Goal: Task Accomplishment & Management: Manage account settings

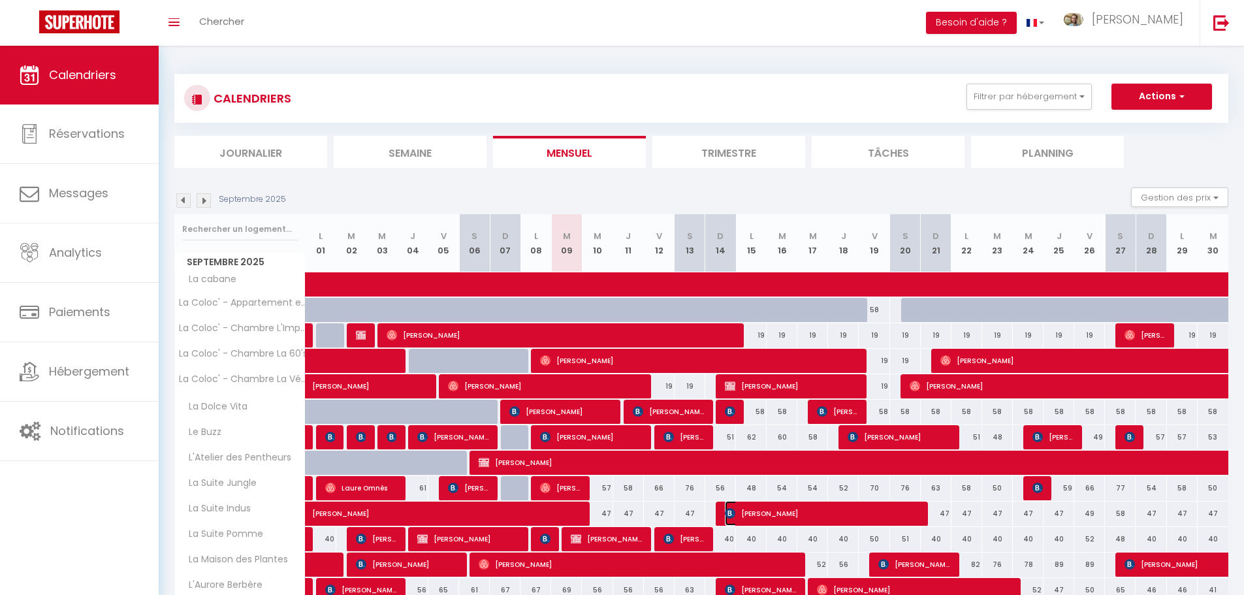
click at [782, 518] on span "[PERSON_NAME]" at bounding box center [822, 513] width 195 height 25
select select "OK"
select select "KO"
select select "0"
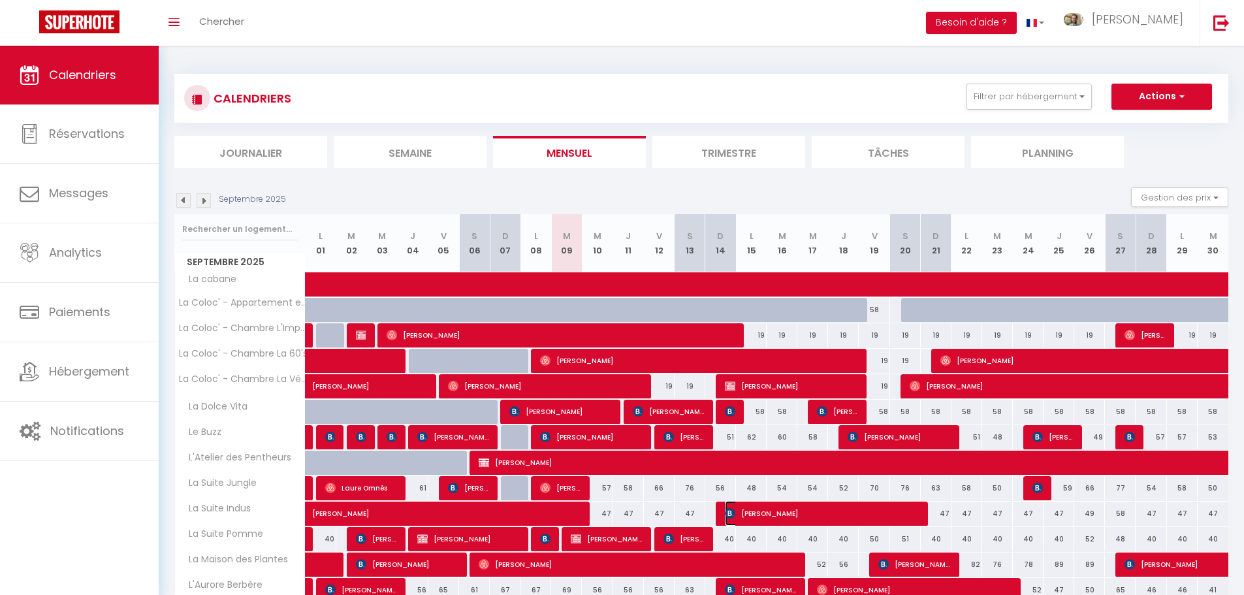
select select "1"
select select
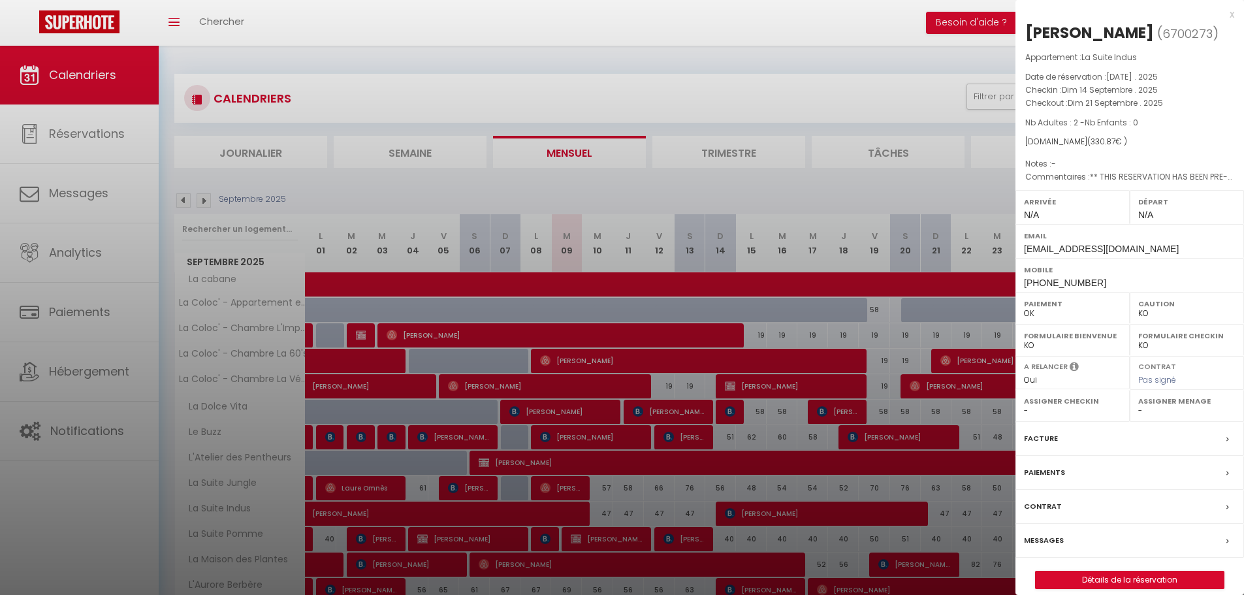
click at [1185, 590] on div "x [PERSON_NAME] ( 6700273 ) Appartement : La Suite Indus Date de réservation : …" at bounding box center [1129, 304] width 229 height 608
click at [1172, 582] on link "Détails de la réservation" at bounding box center [1129, 579] width 188 height 17
select select
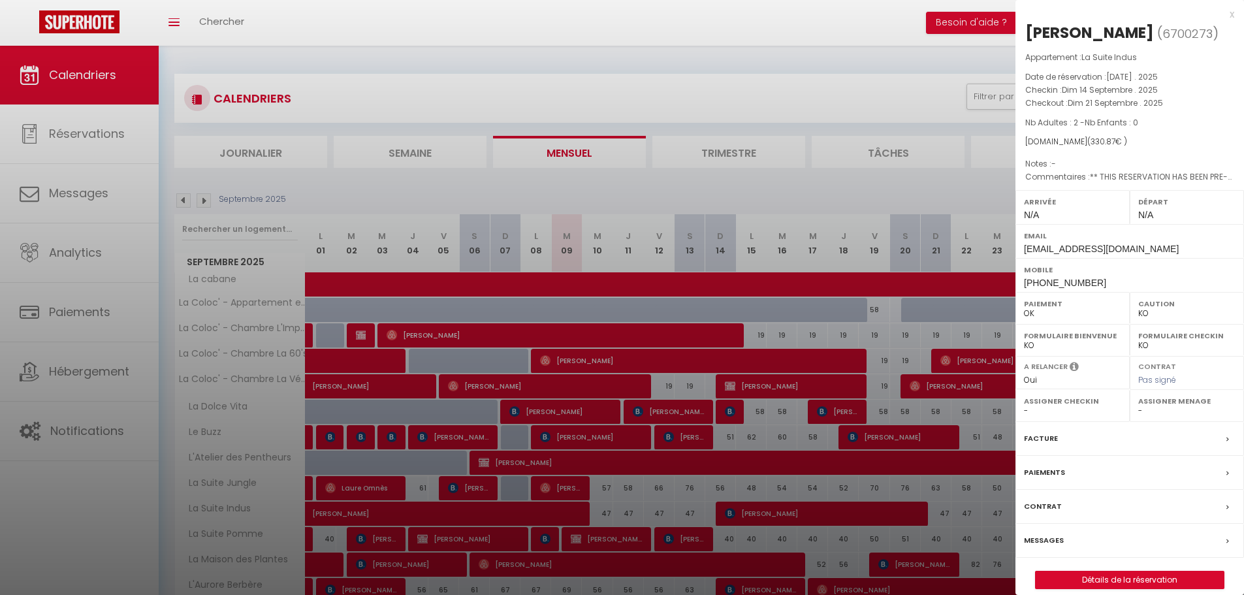
select select
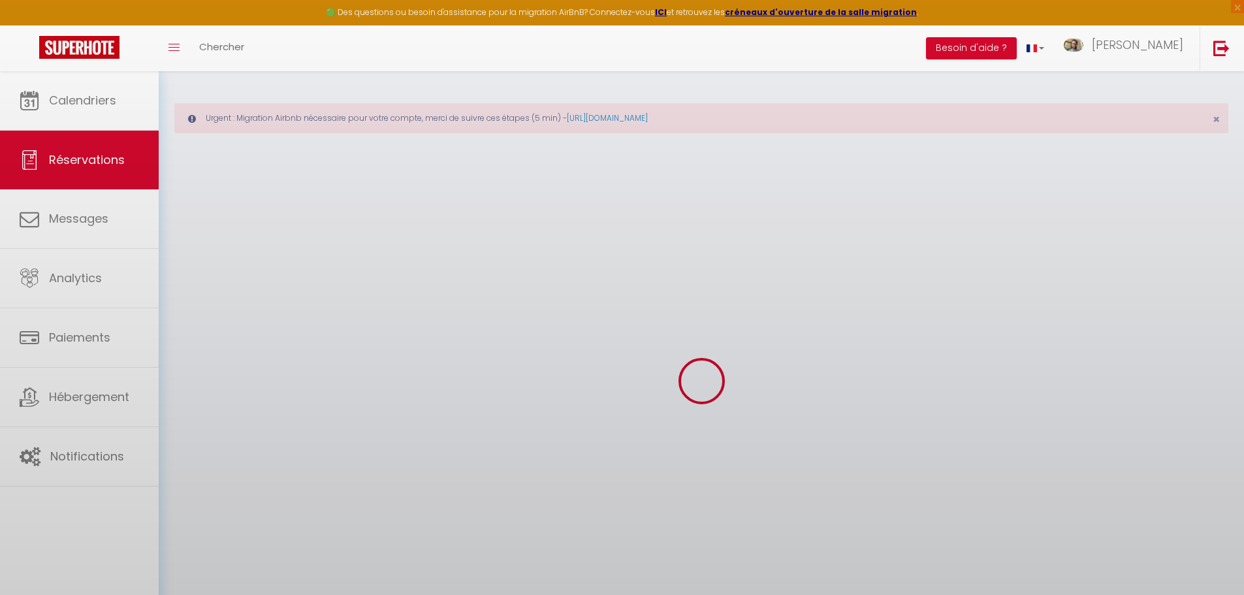
select select
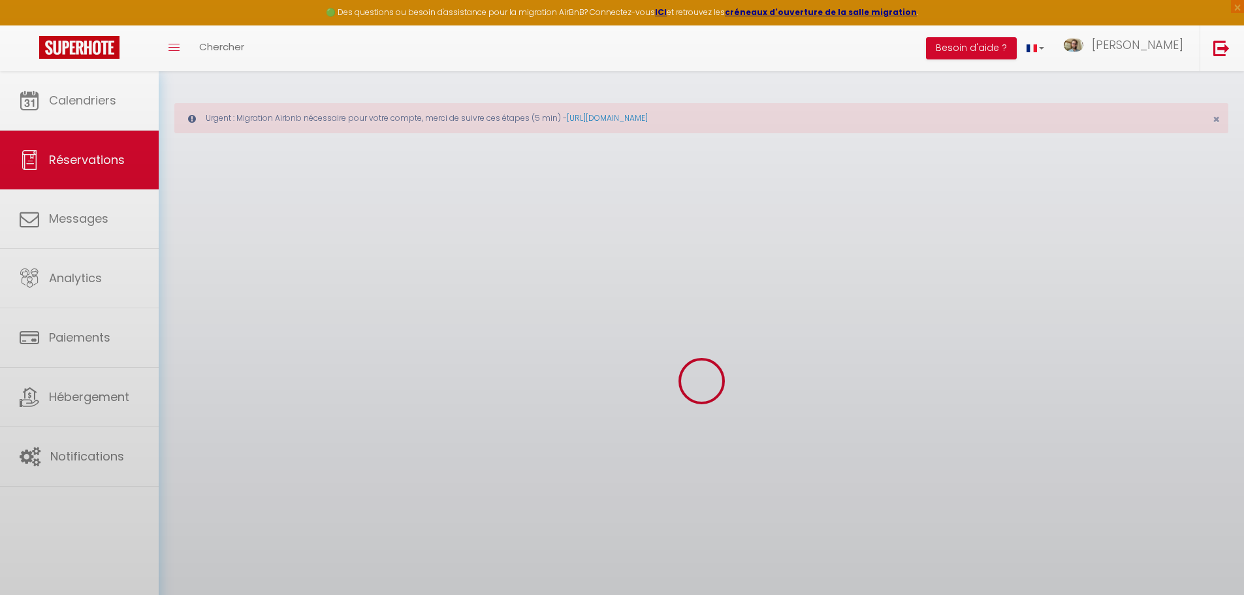
select select
checkbox input "false"
select select
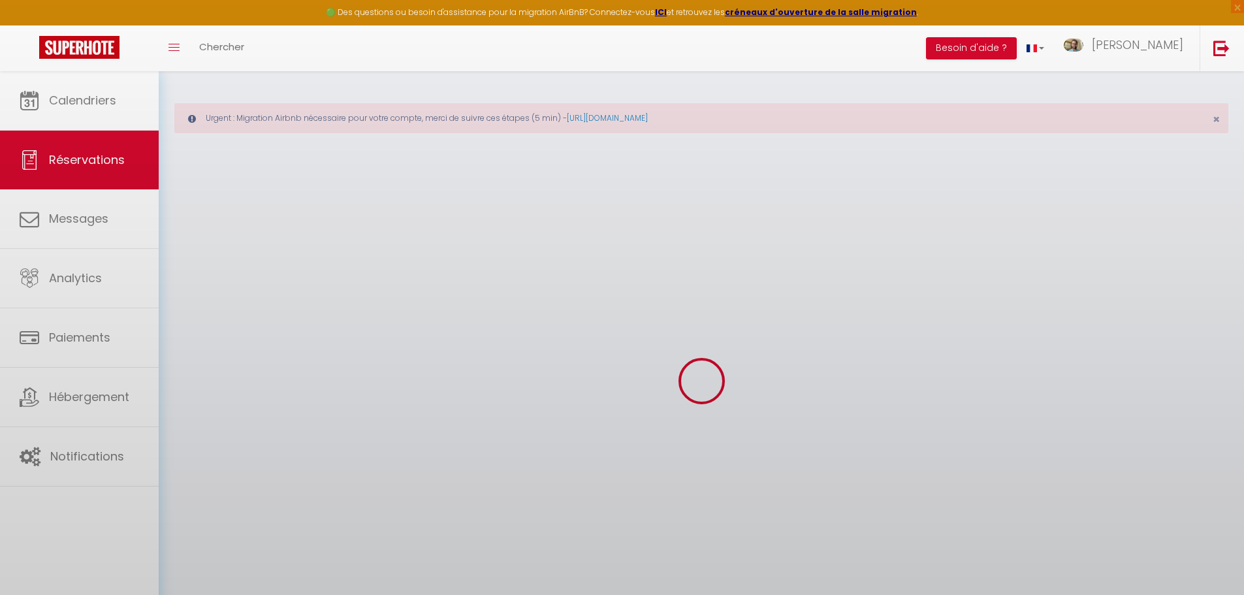
select select
checkbox input "false"
select select
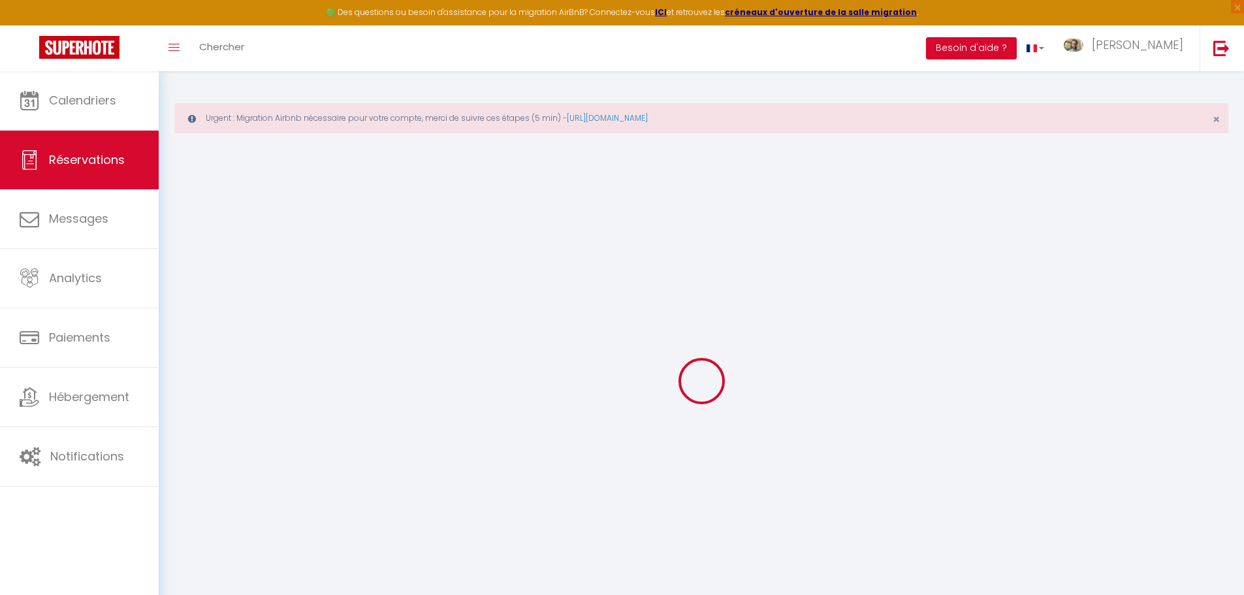
type input "[PERSON_NAME]"
type input "Deloriere"
type input "[EMAIL_ADDRESS][DOMAIN_NAME]"
type input "[PHONE_NUMBER]"
type input "[STREET_ADDRESS]"
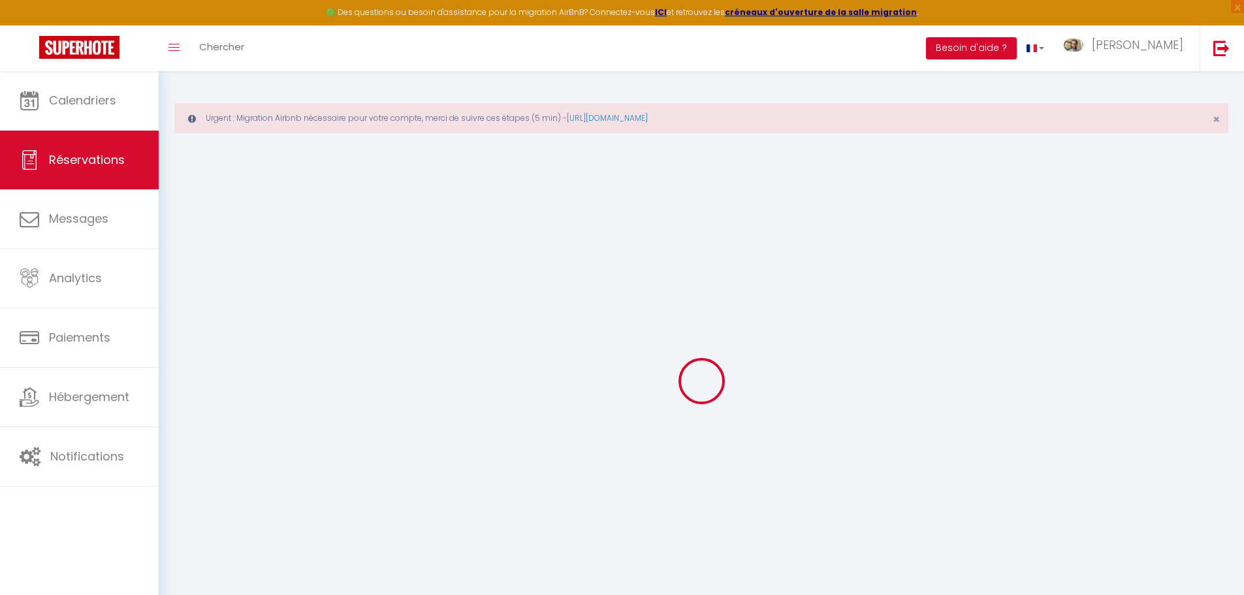
type input "Pleumeur-Bodou"
select select "FR"
type input "47.75"
type input "4.63"
select select "8106"
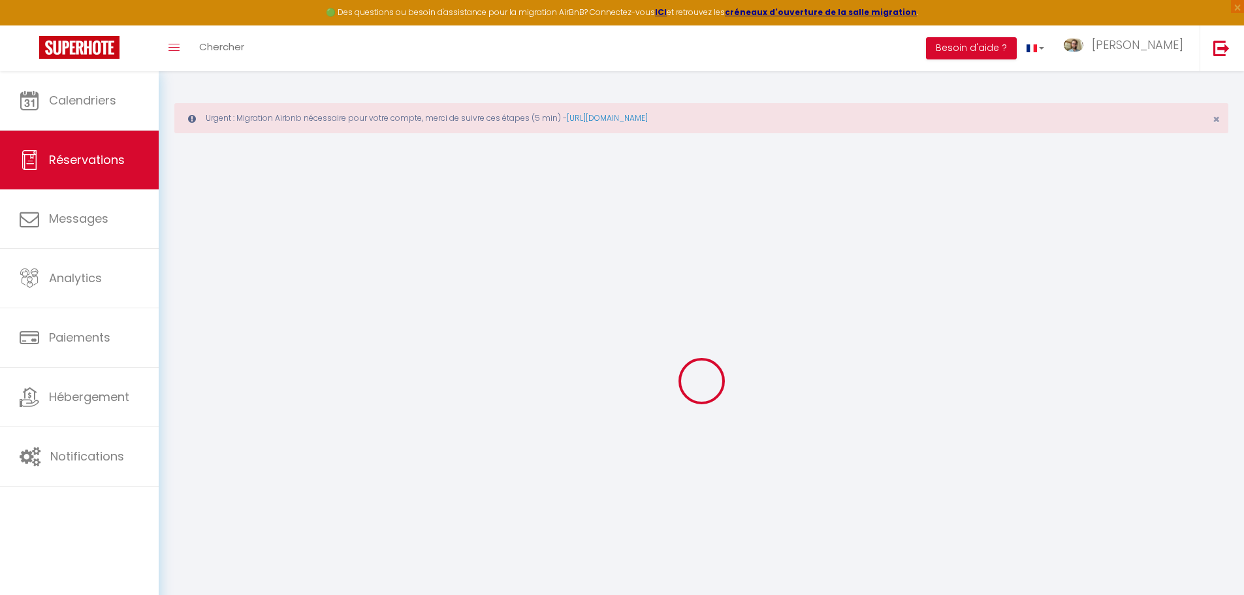
select select "1"
select select
type input "2"
select select "12"
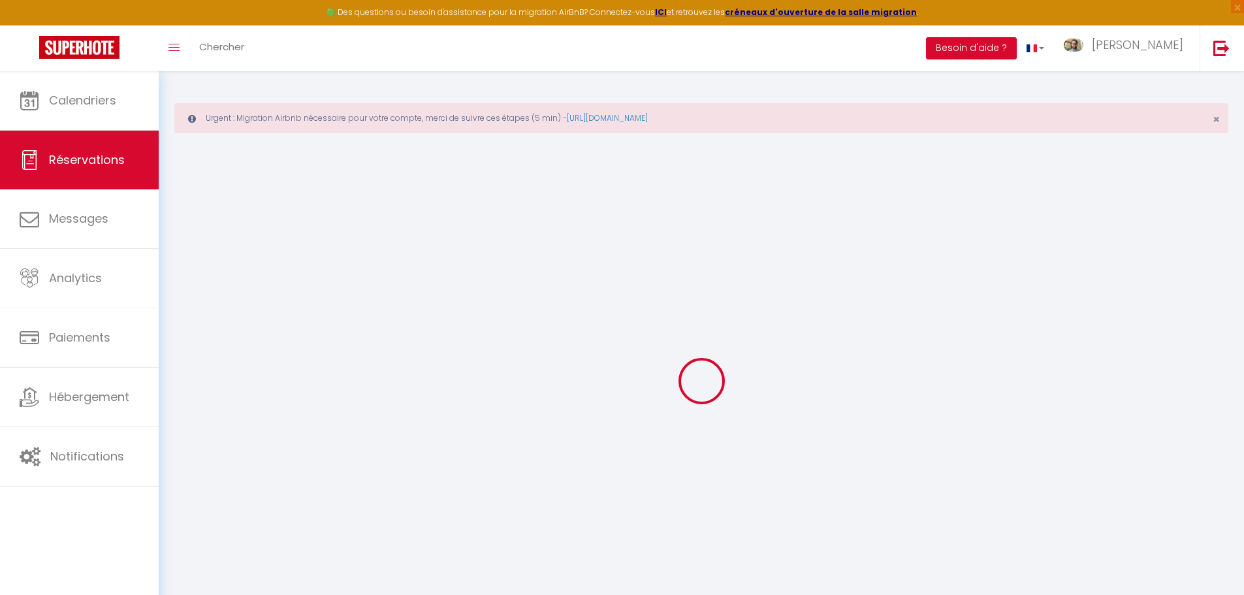
select select
type input "278.34"
checkbox input "false"
type input "0"
select select "2"
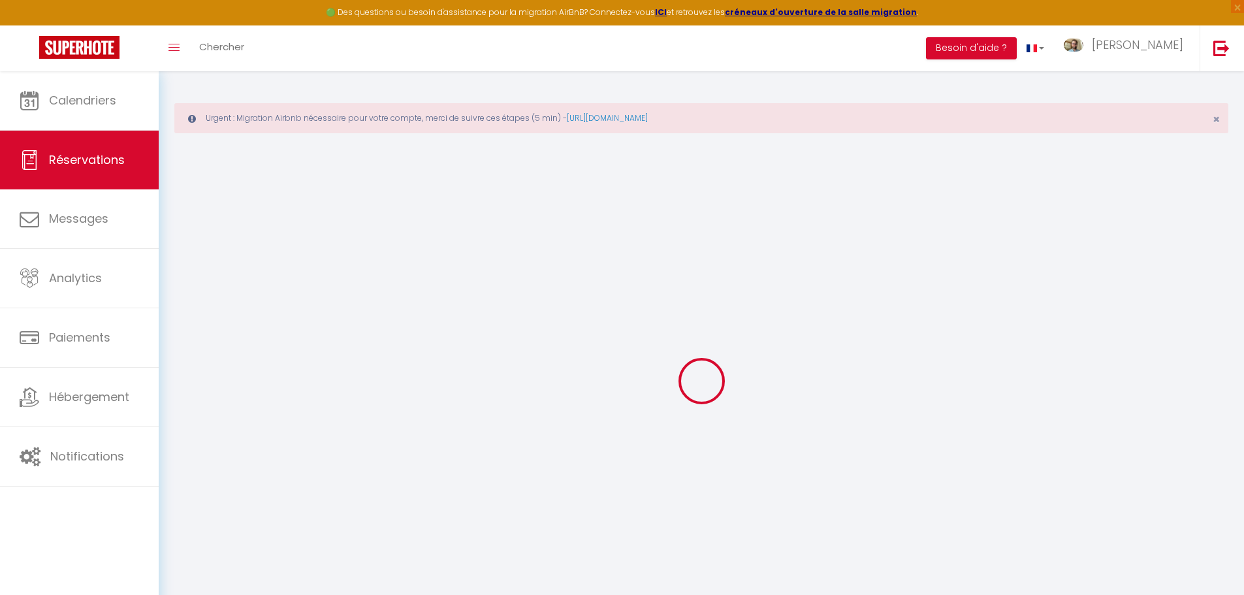
type input "40"
type input "0"
select select
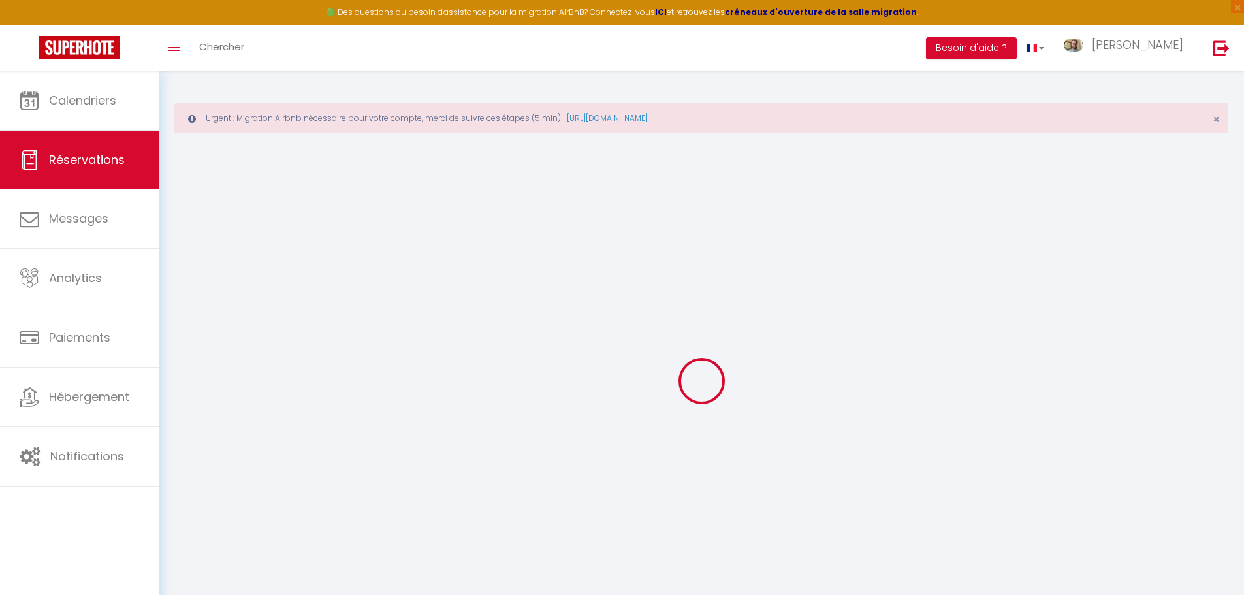
select select "14"
checkbox input "false"
select select
checkbox input "false"
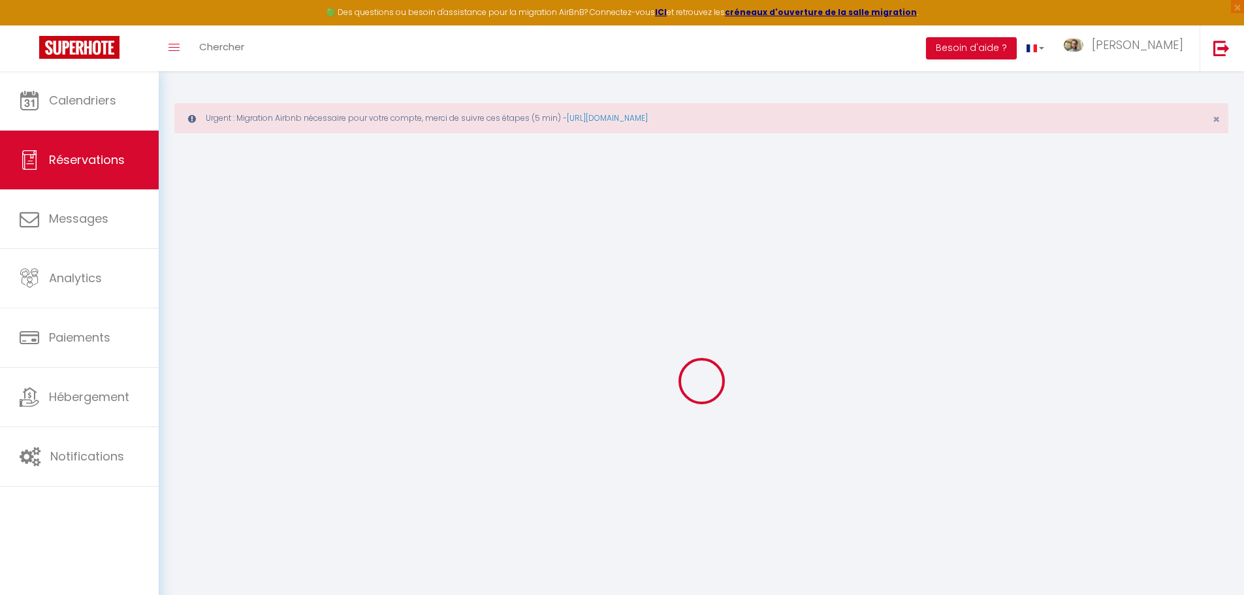
select select
checkbox input "false"
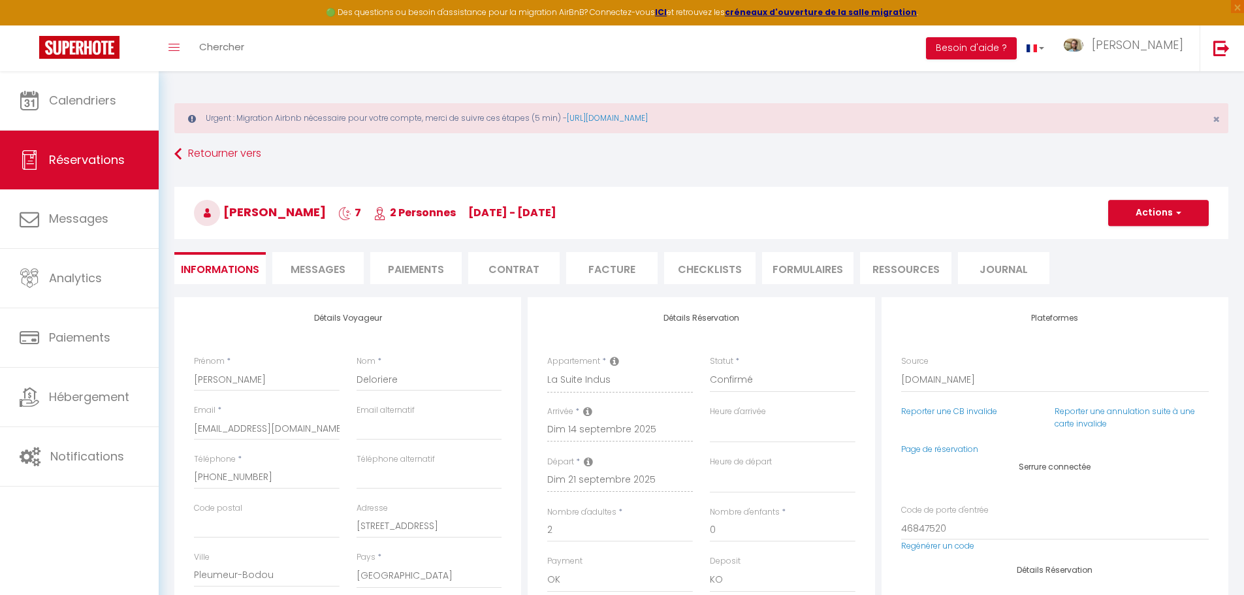
select select
checkbox input "false"
type textarea "** THIS RESERVATION HAS BEEN PRE-PAID ** BOOKING NOTE : Payment charge is EUR 4…"
type input "40"
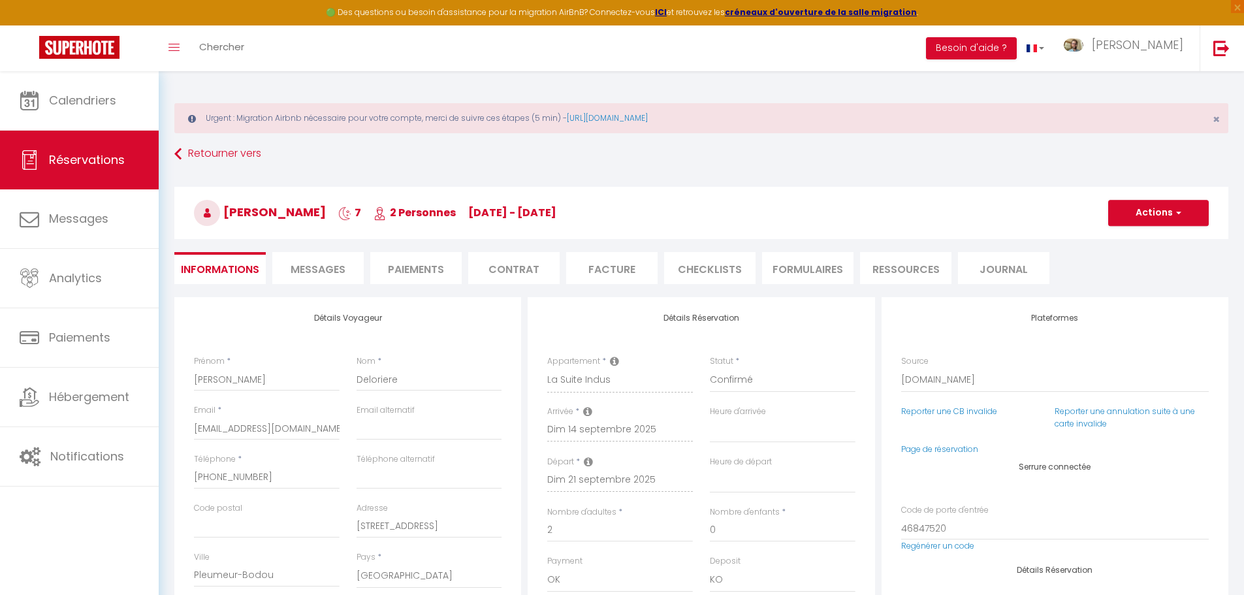
type input "12.53"
select select
checkbox input "false"
select select
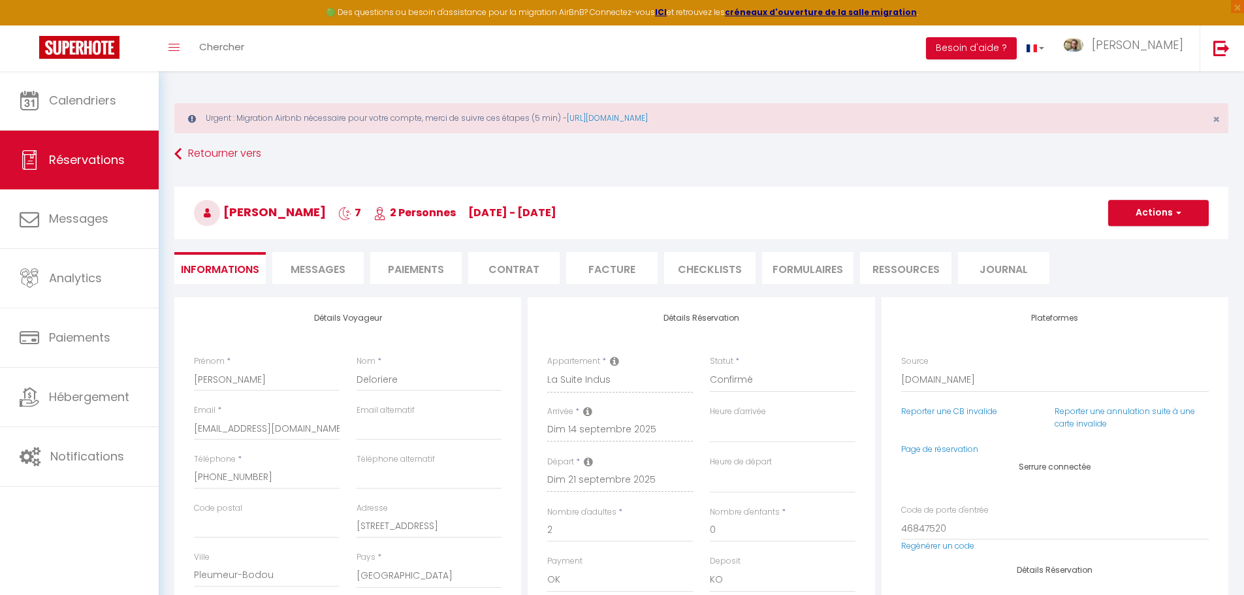
select select
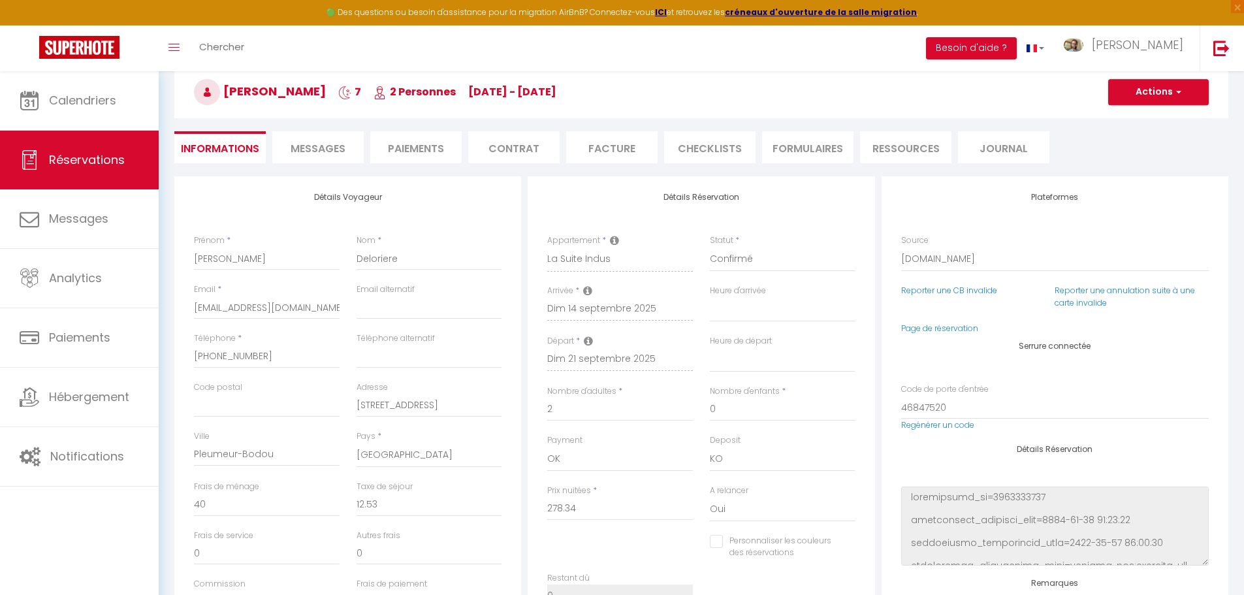
scroll to position [111, 0]
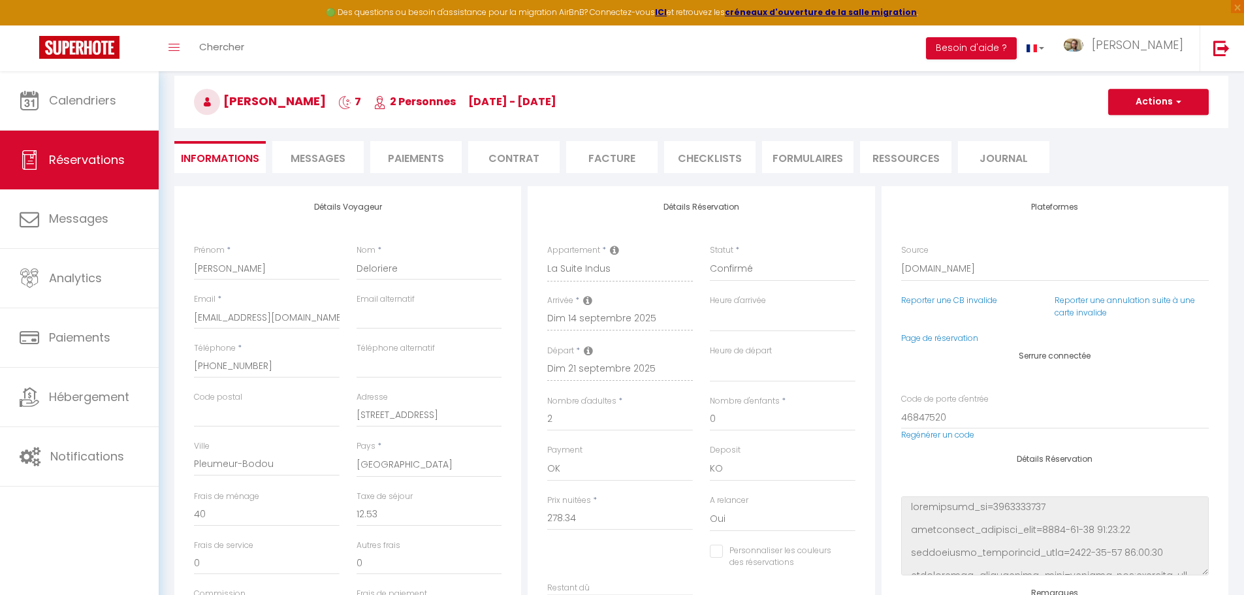
click at [315, 146] on li "Messages" at bounding box center [317, 157] width 91 height 32
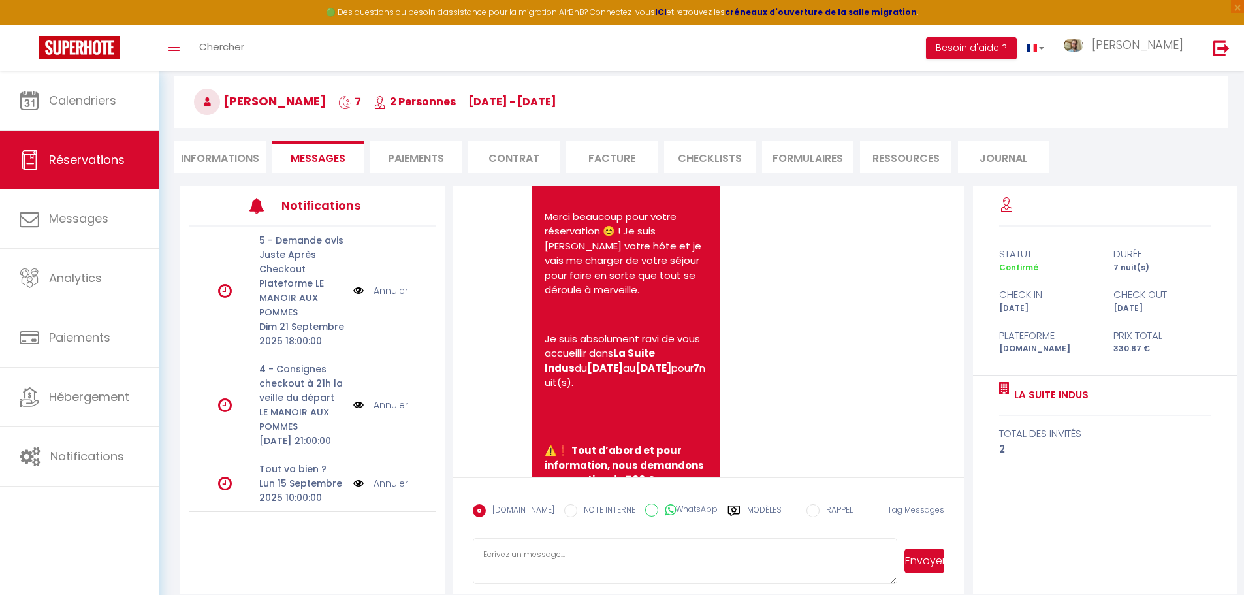
scroll to position [261, 0]
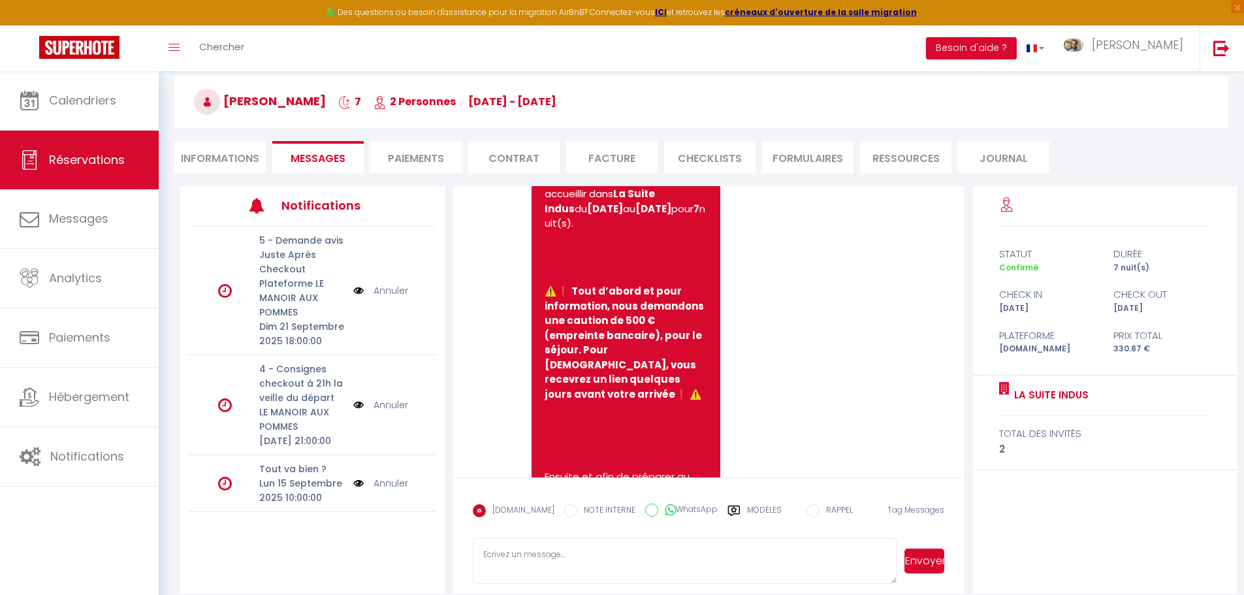
click at [577, 513] on label "NOTE INTERNE" at bounding box center [606, 511] width 58 height 14
click at [576, 513] on input "NOTE INTERNE" at bounding box center [570, 510] width 13 height 13
radio input "true"
radio input "false"
click at [597, 546] on textarea at bounding box center [685, 561] width 425 height 46
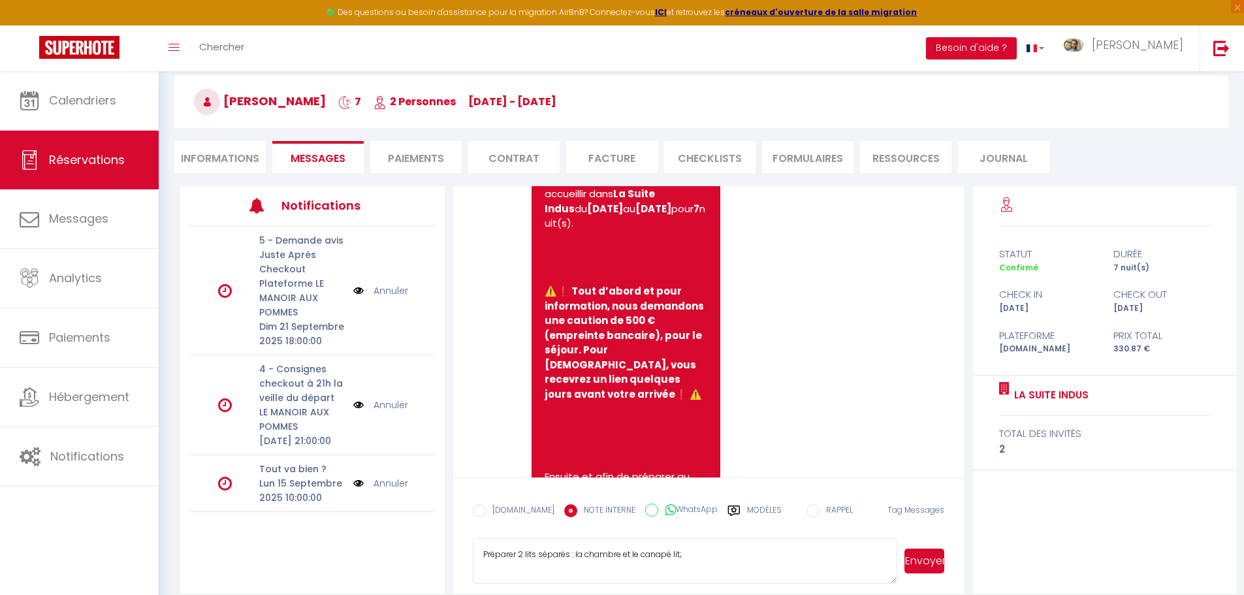
type textarea "Préparer 2 lits séparés : la chambre et le canapé lit"
select select
type textarea "Préparer 2 lits séparés : la chambre et le canapé lit"
click at [932, 560] on button "Envoyer" at bounding box center [924, 560] width 40 height 25
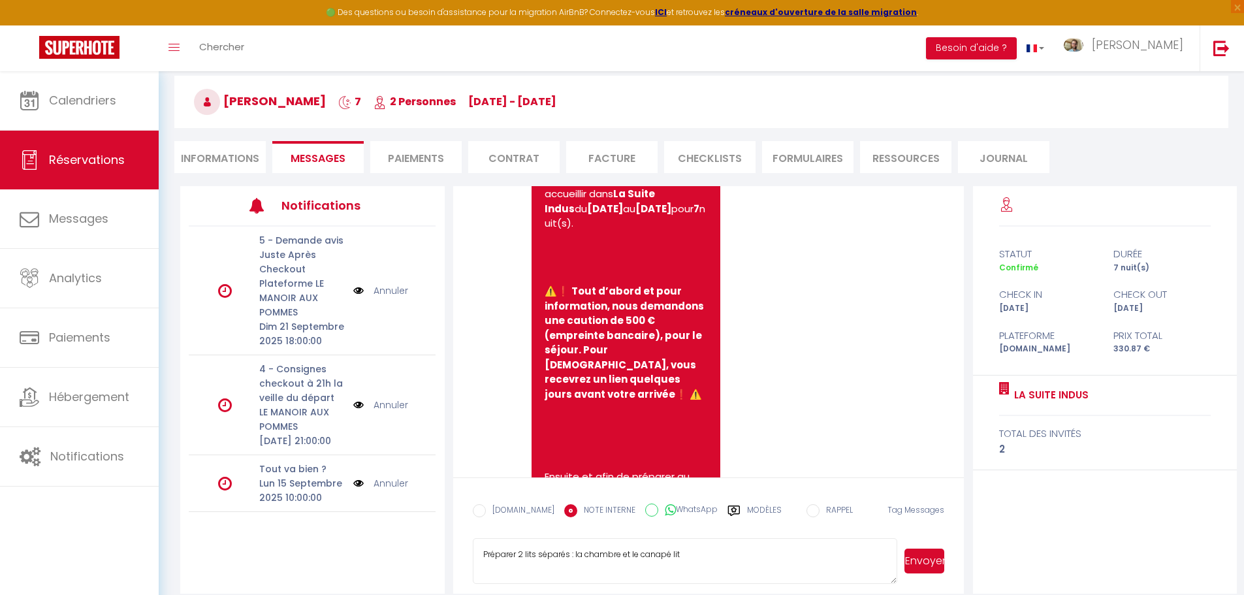
select select
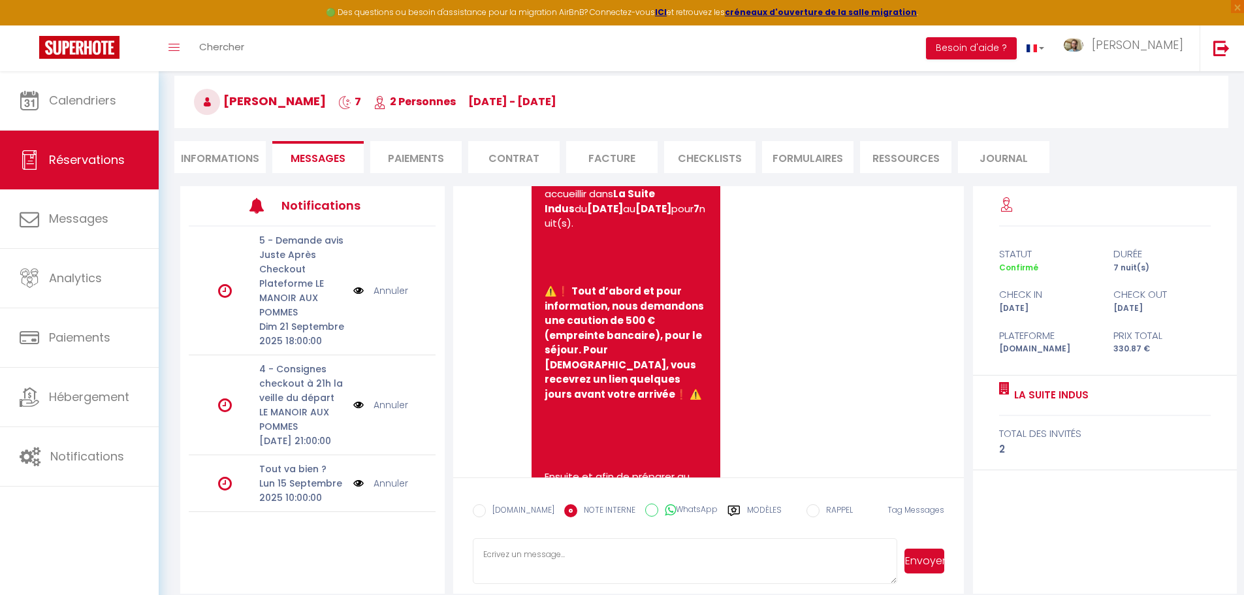
select select
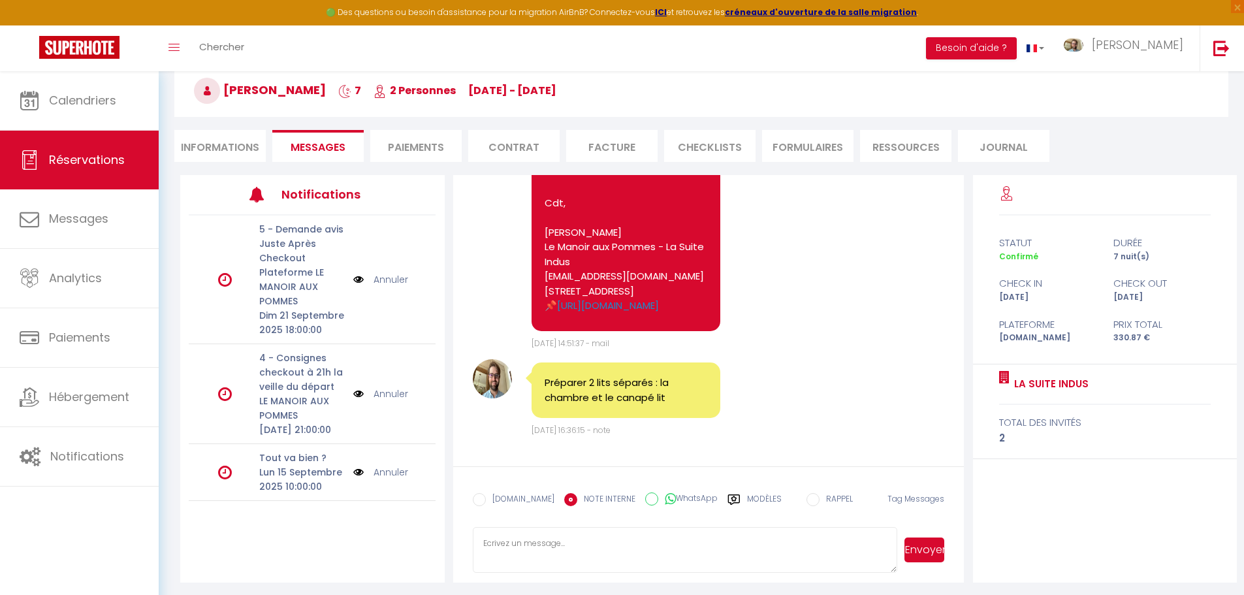
scroll to position [125, 0]
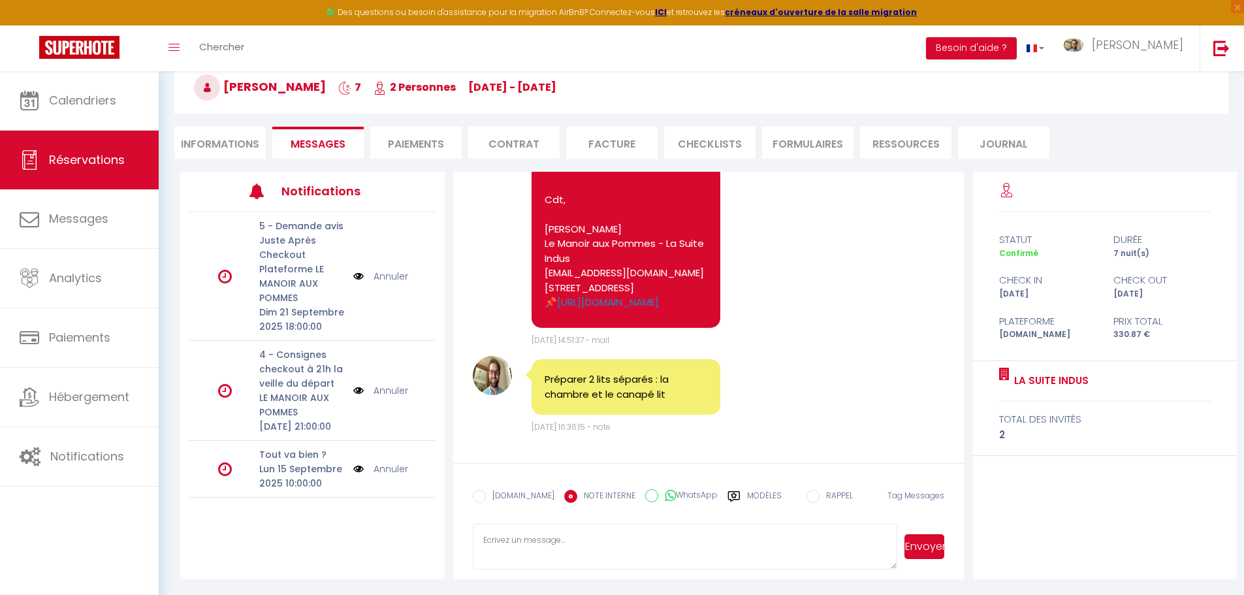
click at [222, 140] on li "Informations" at bounding box center [219, 143] width 91 height 32
select select
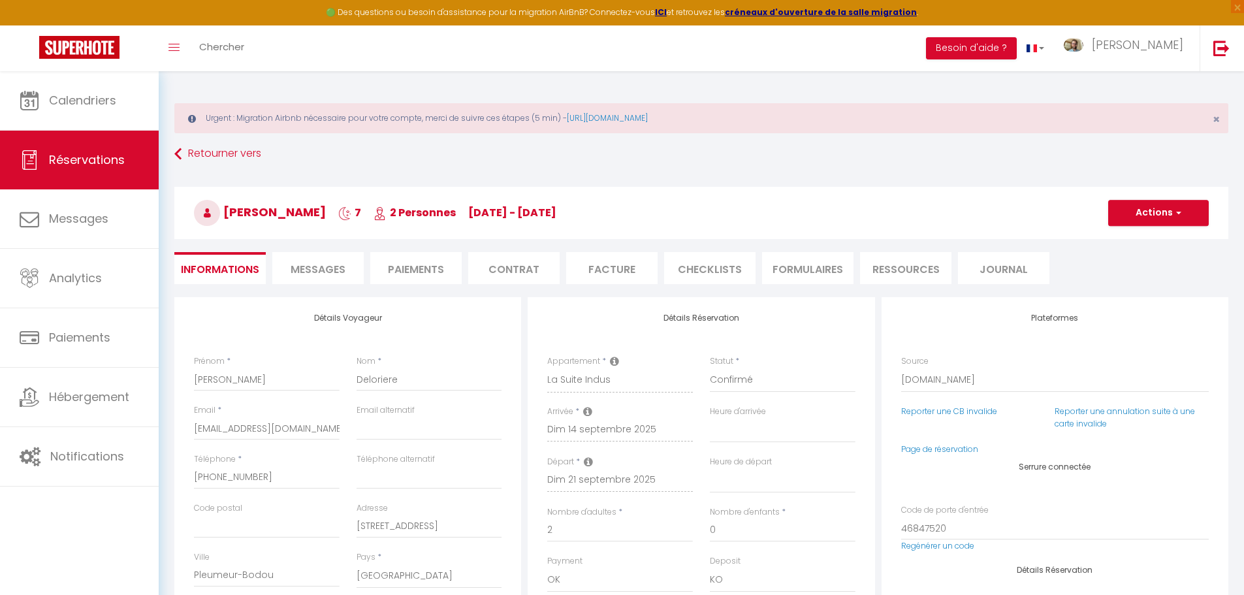
click at [315, 277] on li "Messages" at bounding box center [317, 268] width 91 height 32
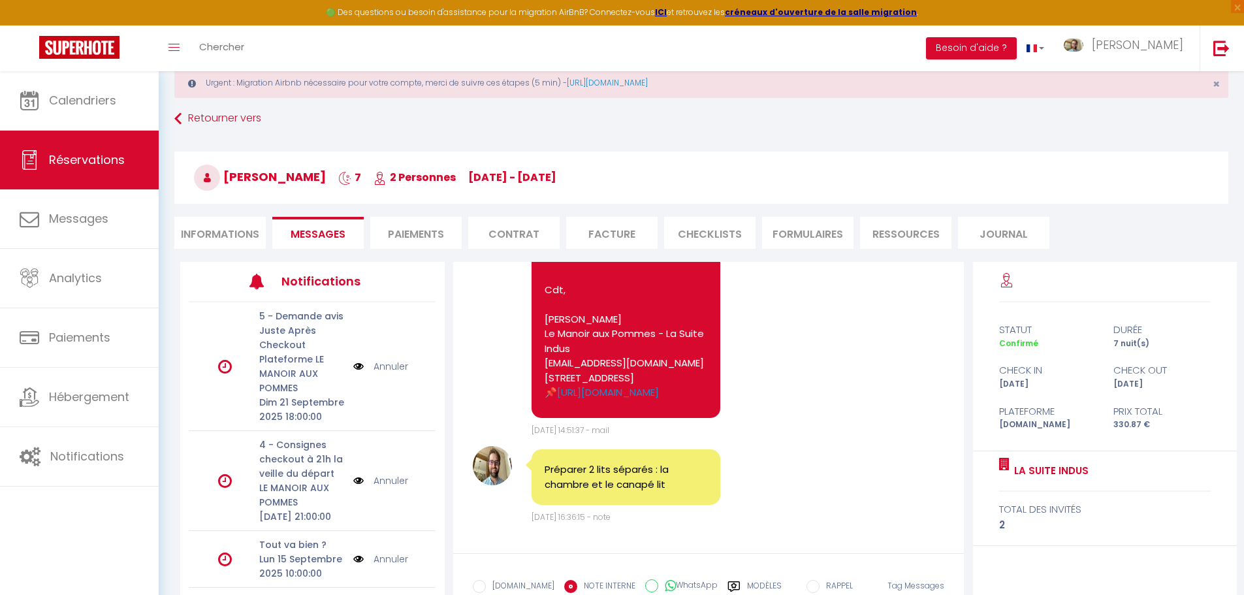
scroll to position [65, 0]
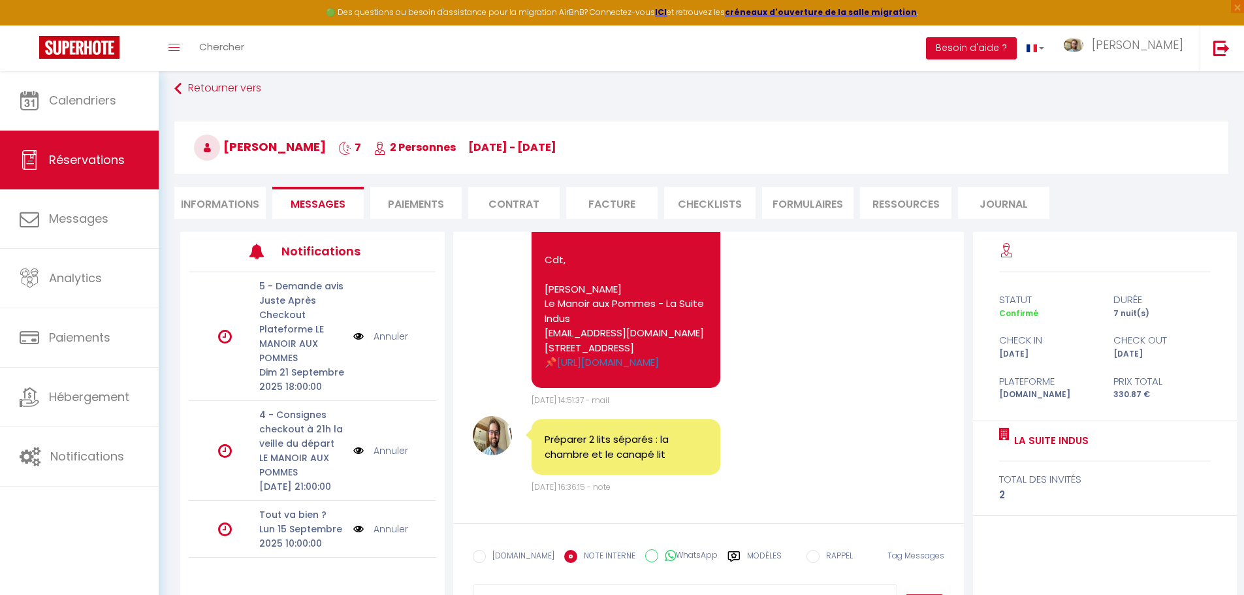
select select
click at [243, 204] on li "Informations" at bounding box center [219, 203] width 91 height 32
select select
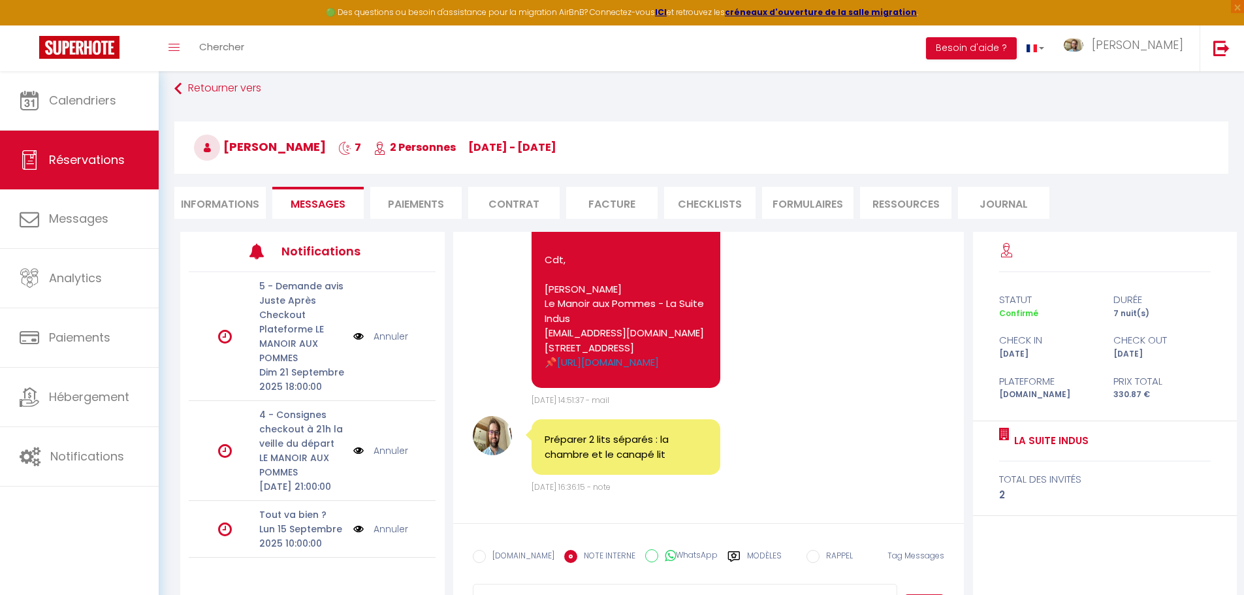
select select
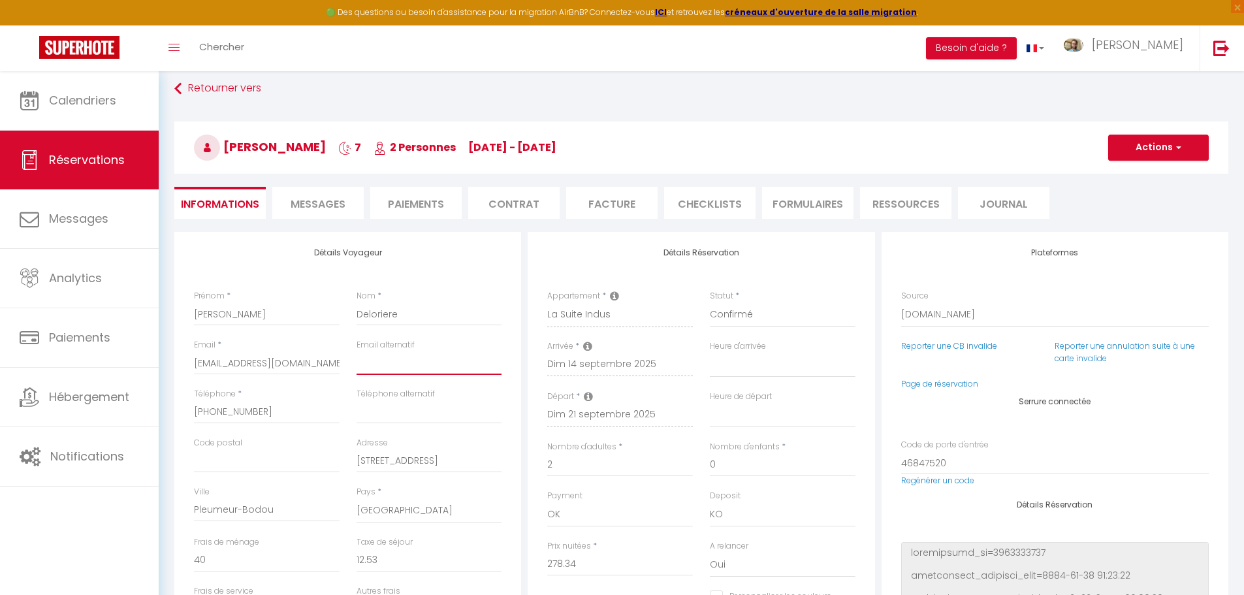
click at [400, 370] on input "email" at bounding box center [429, 363] width 146 height 24
select select
checkbox input "false"
type input "n"
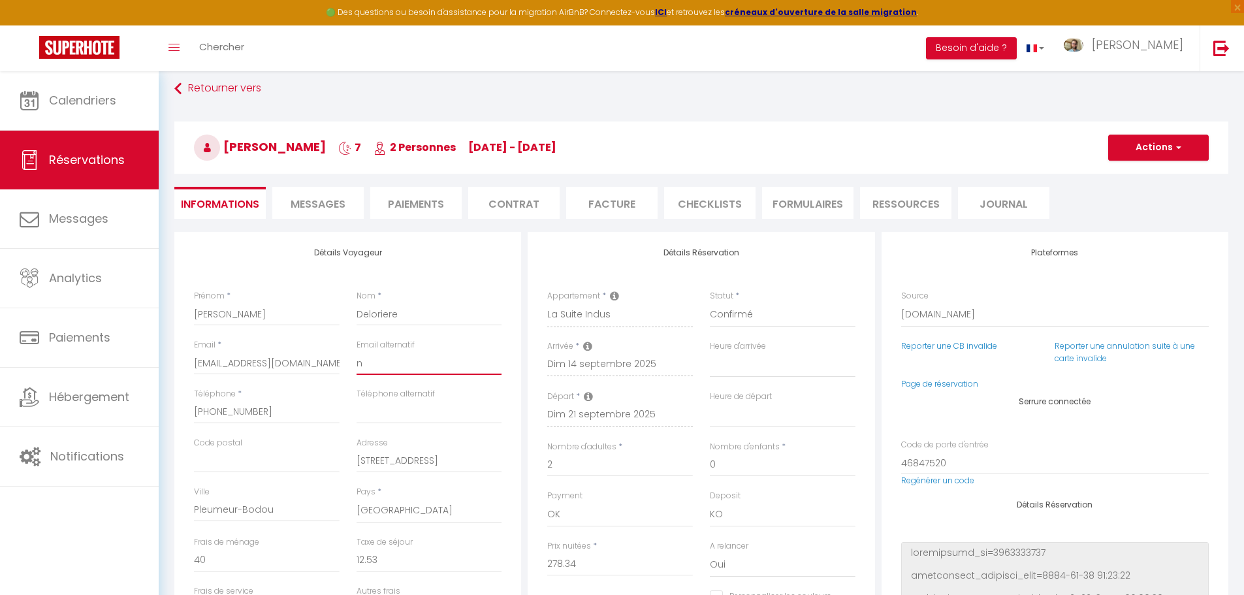
select select
checkbox input "false"
type input "na"
select select
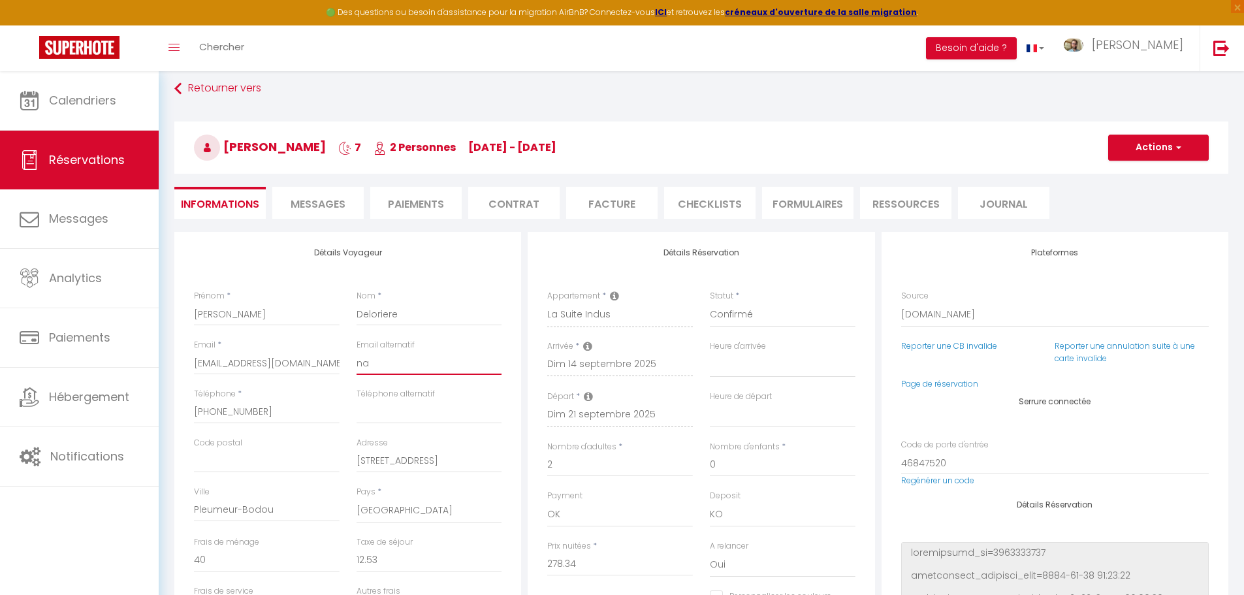
select select
checkbox input "false"
type input "nad"
select select
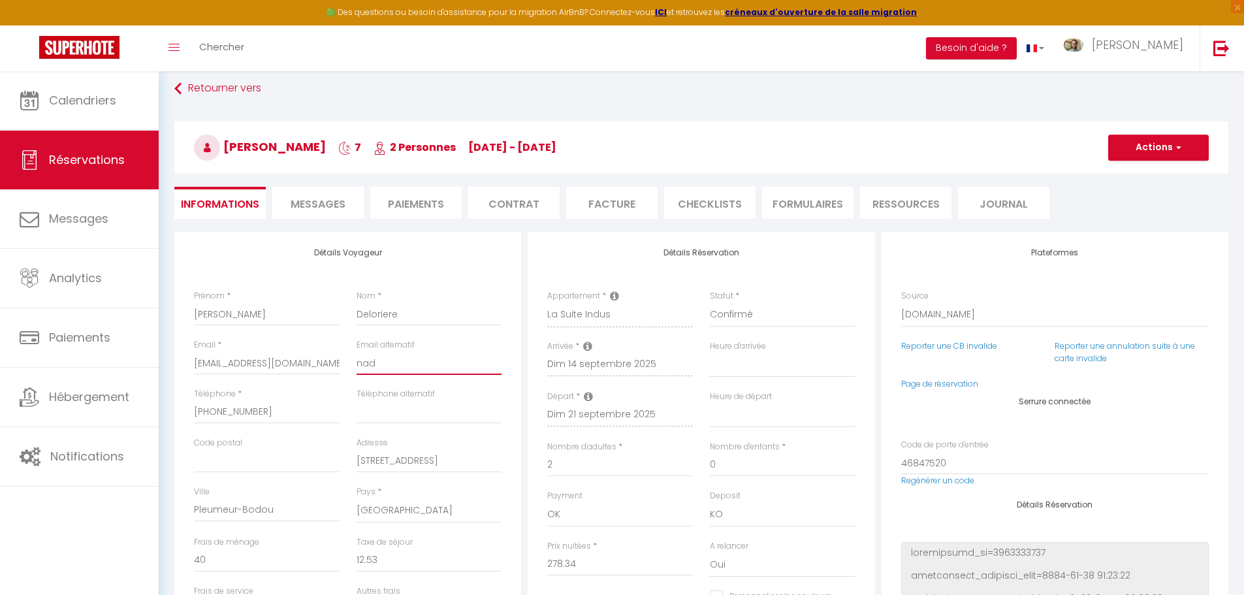
checkbox input "false"
type input "nadi"
select select
checkbox input "false"
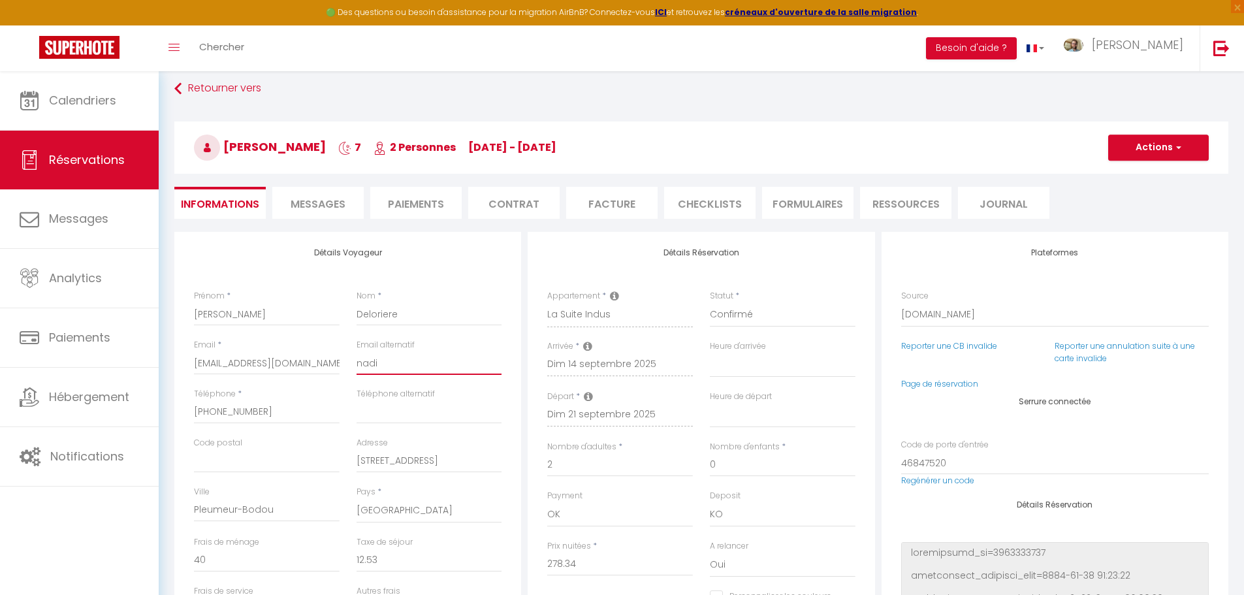
type input "nadin"
select select
checkbox input "false"
type input "[PERSON_NAME]"
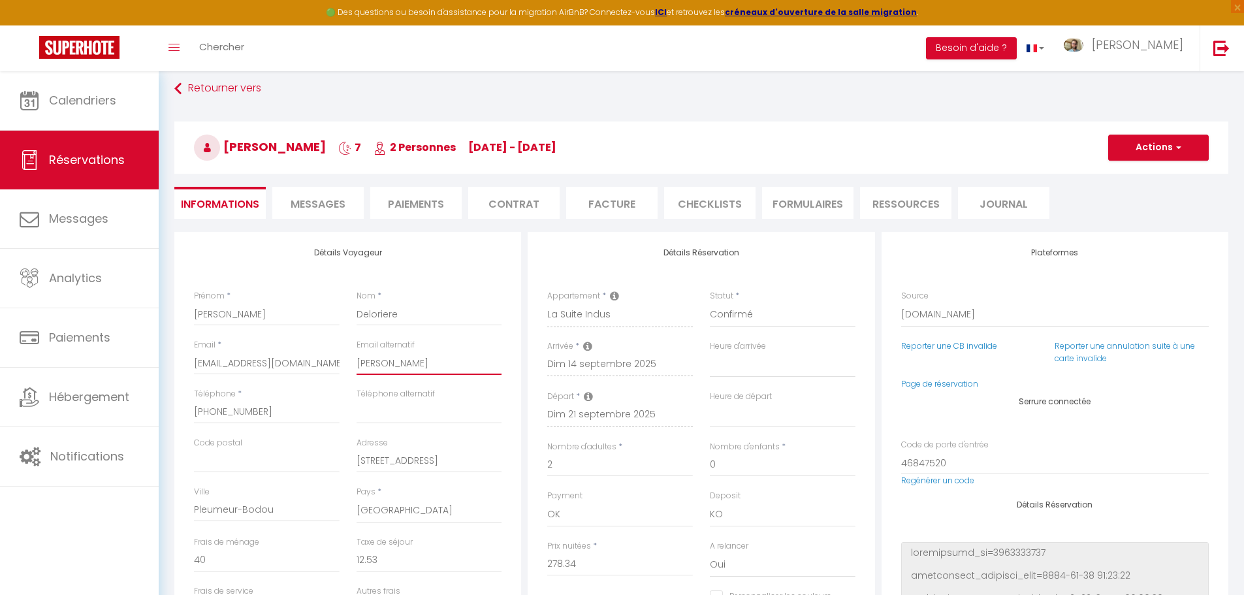
select select
checkbox input "false"
select select
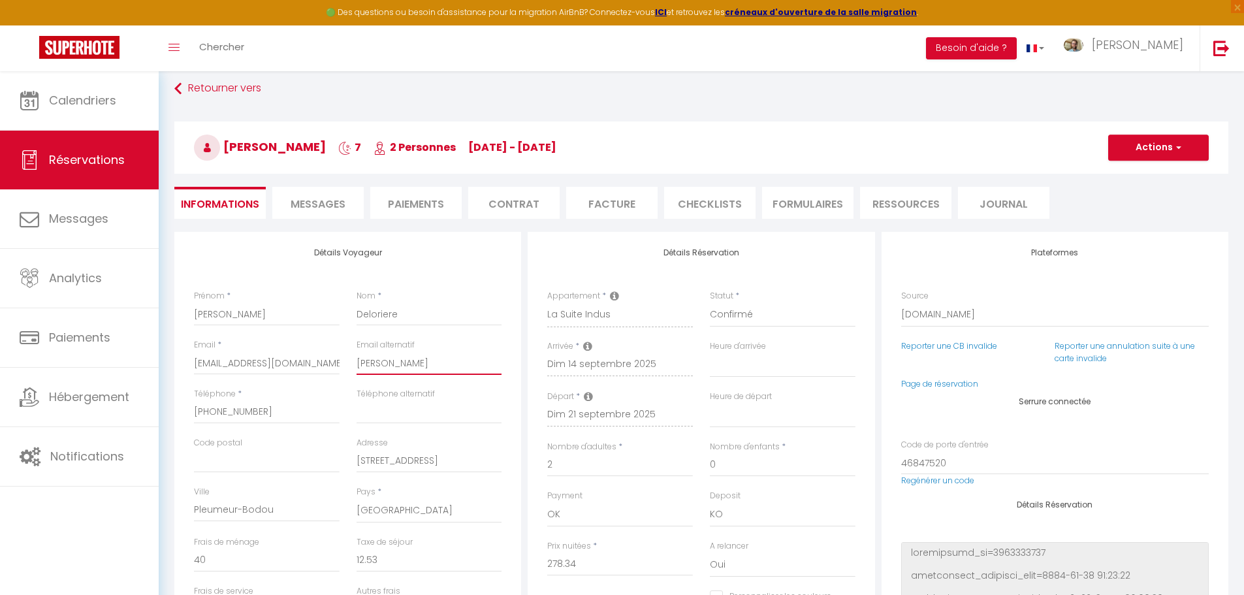
checkbox input "false"
type input "[PERSON_NAME]."
select select
checkbox input "false"
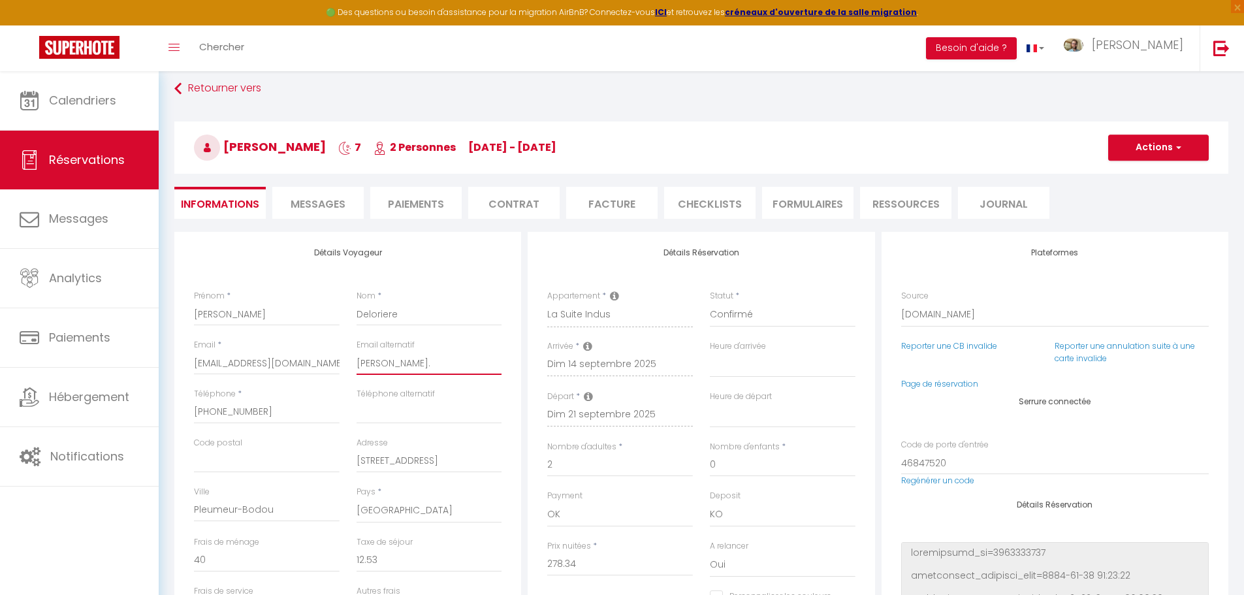
type input "[PERSON_NAME].d"
select select
checkbox input "false"
type input "[PERSON_NAME][DOMAIN_NAME]"
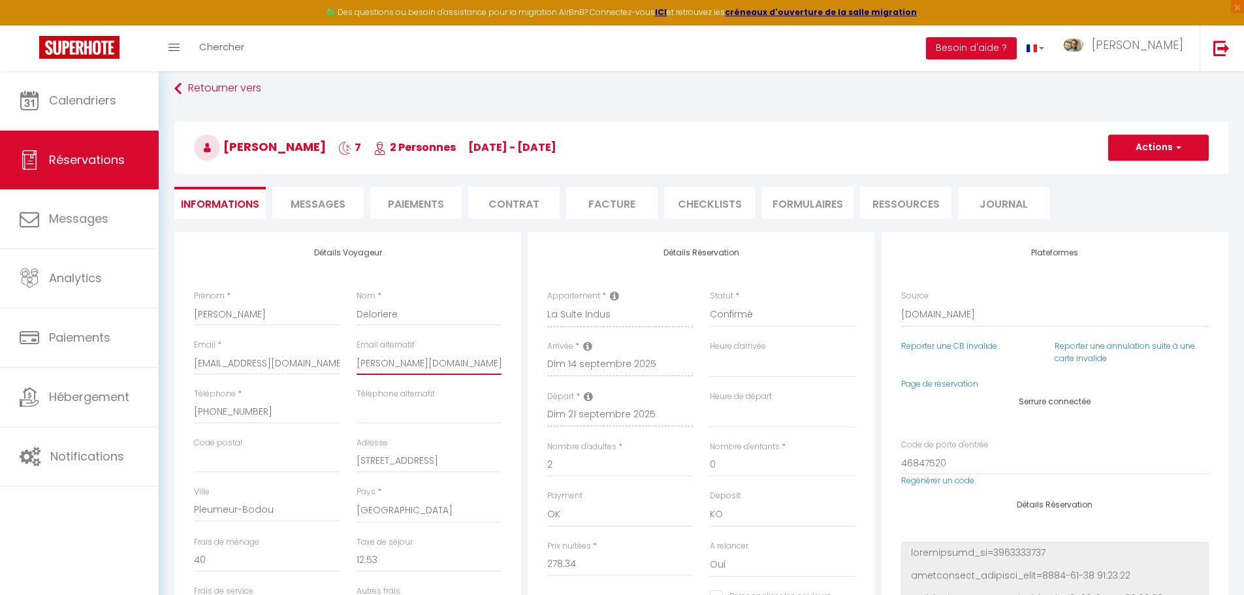
select select
checkbox input "false"
type input "[PERSON_NAME].del"
select select
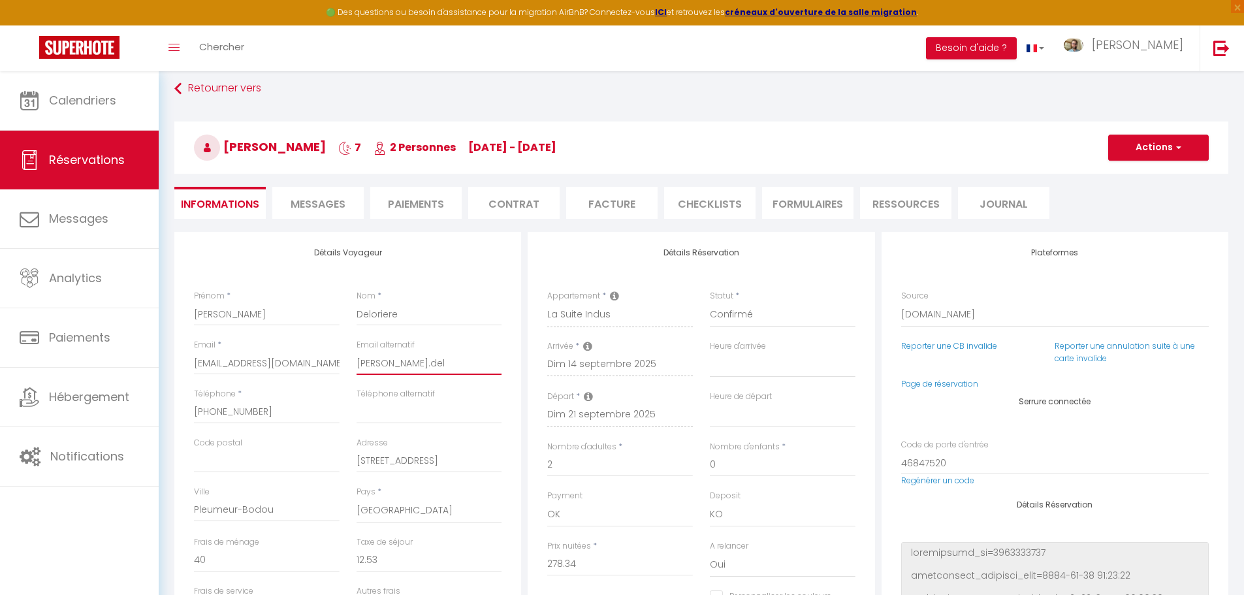
select select
checkbox input "false"
type input "[PERSON_NAME].delo"
select select
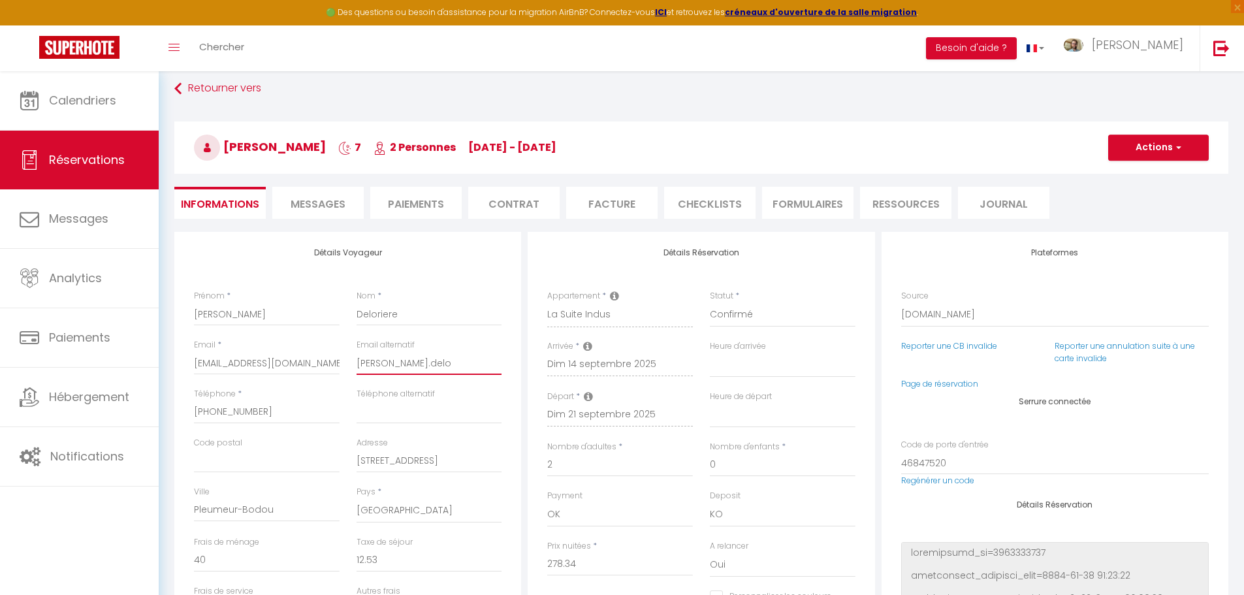
checkbox input "false"
type input "[PERSON_NAME].delor"
select select
checkbox input "false"
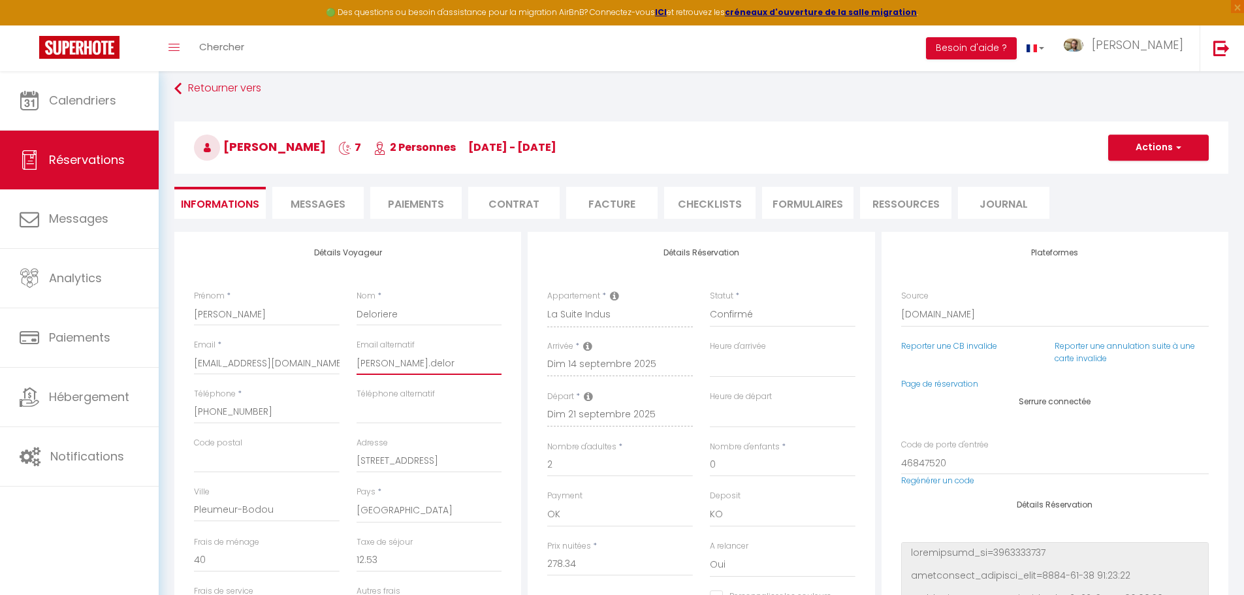
type input "[PERSON_NAME].delori"
select select
checkbox input "false"
type input "[PERSON_NAME].delorie"
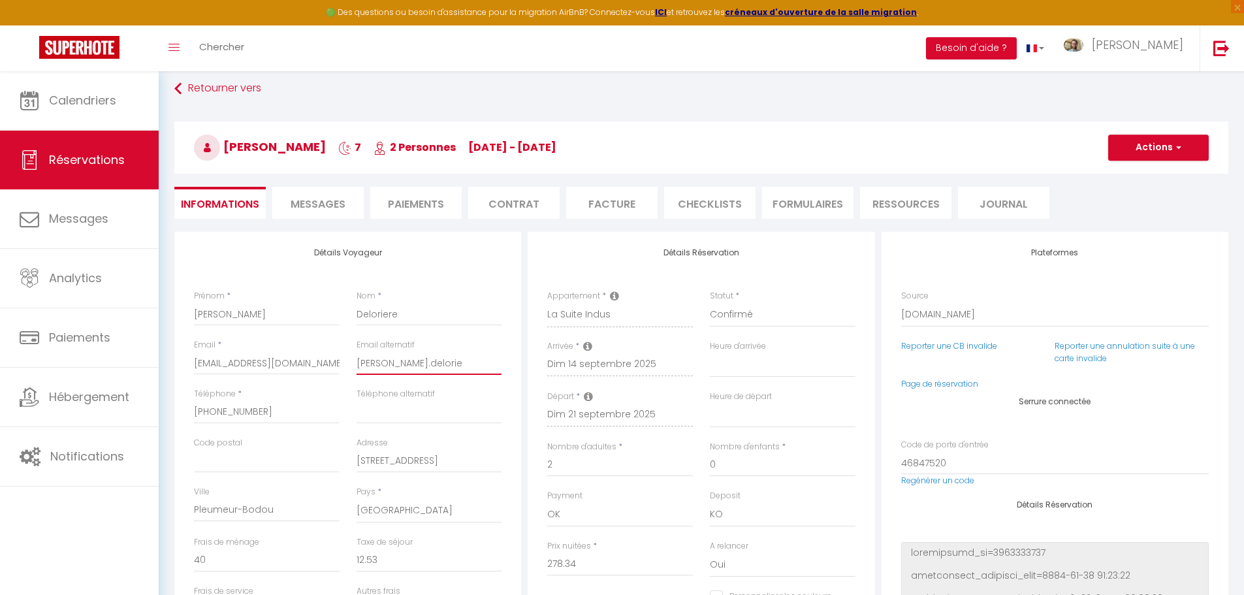
select select
checkbox input "false"
type input "[PERSON_NAME].delorier"
select select
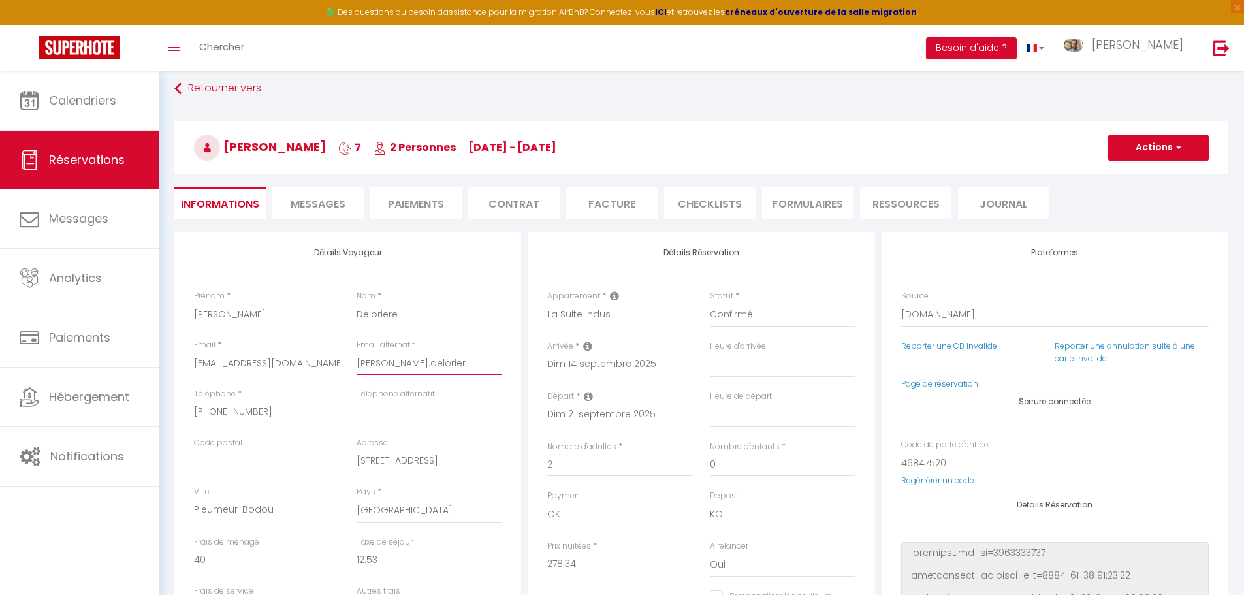
select select
checkbox input "false"
type input "[PERSON_NAME].deloriere"
select select
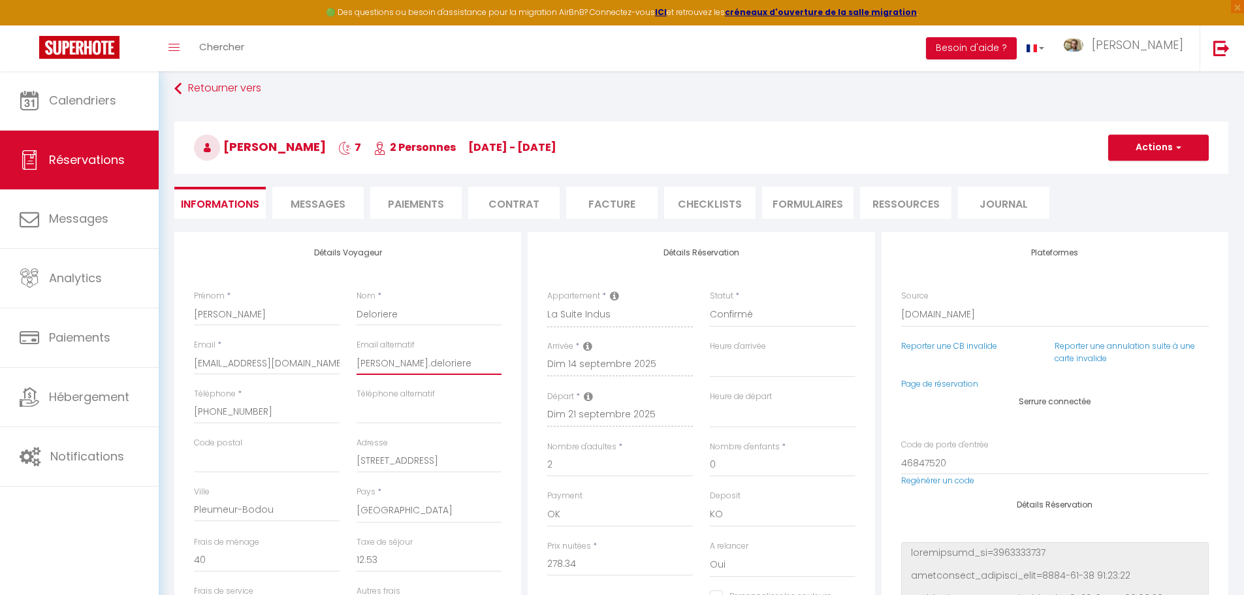
checkbox input "false"
type input "[PERSON_NAME].deloriere@"
select select
checkbox input "false"
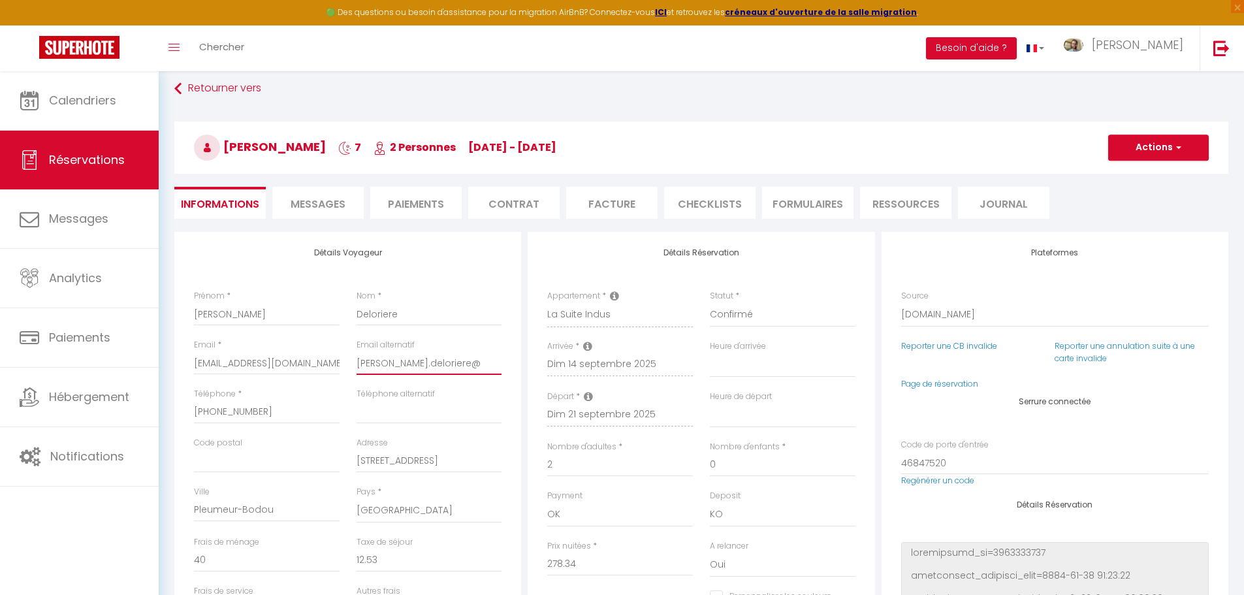
type input "[PERSON_NAME].deloriere@g"
select select
checkbox input "false"
type input "[PERSON_NAME].deloriere@gm"
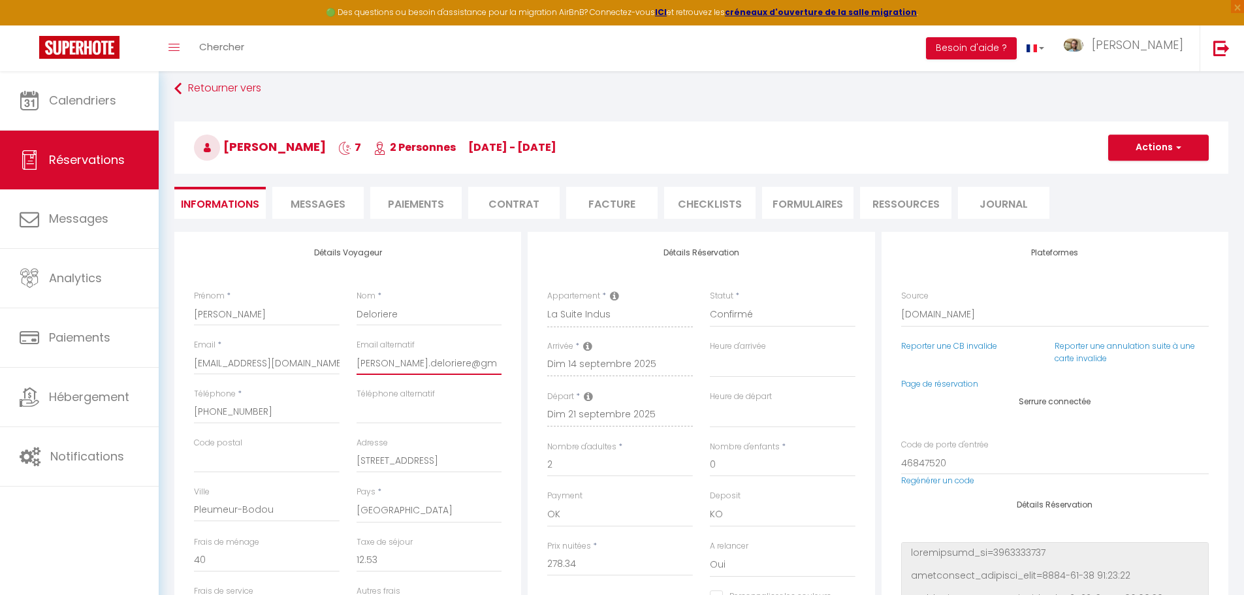
select select
checkbox input "false"
type input "[PERSON_NAME].deloriere@gma"
select select
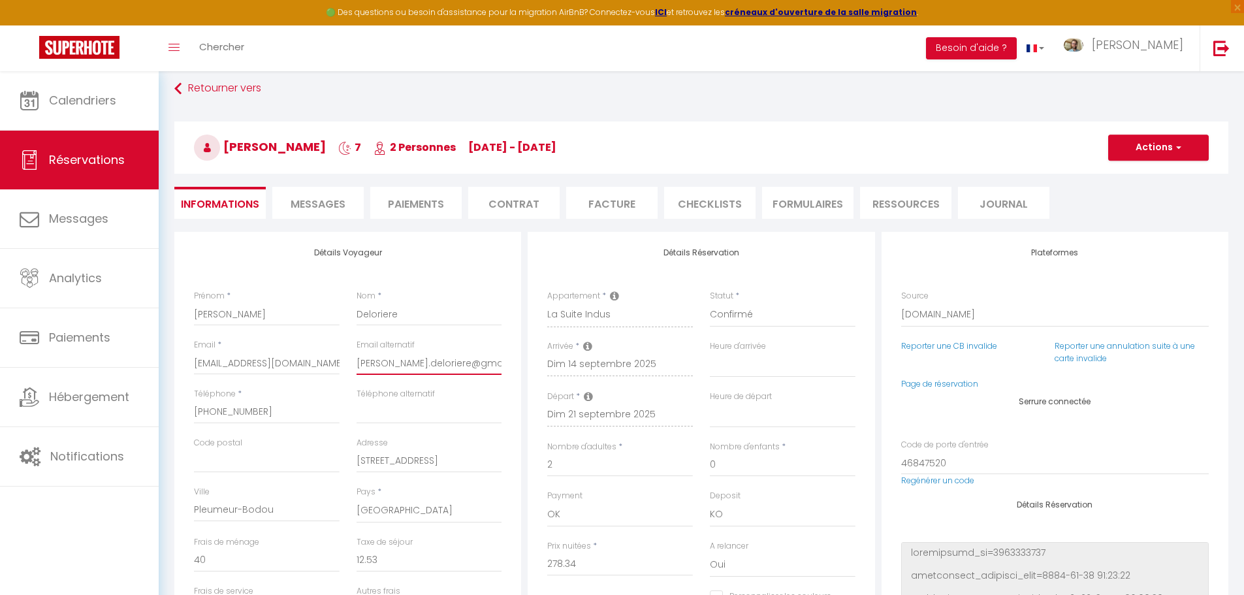
select select
checkbox input "false"
type input "[PERSON_NAME].deloriere@gmai"
select select
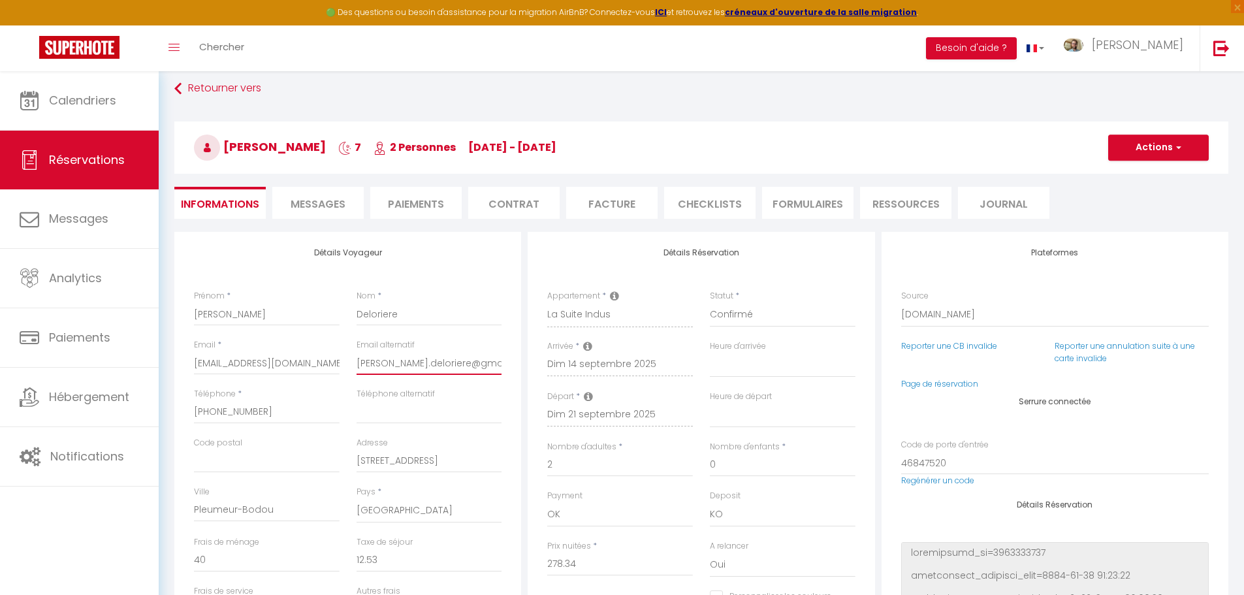
checkbox input "false"
type input "[PERSON_NAME][EMAIL_ADDRESS]"
select select
checkbox input "false"
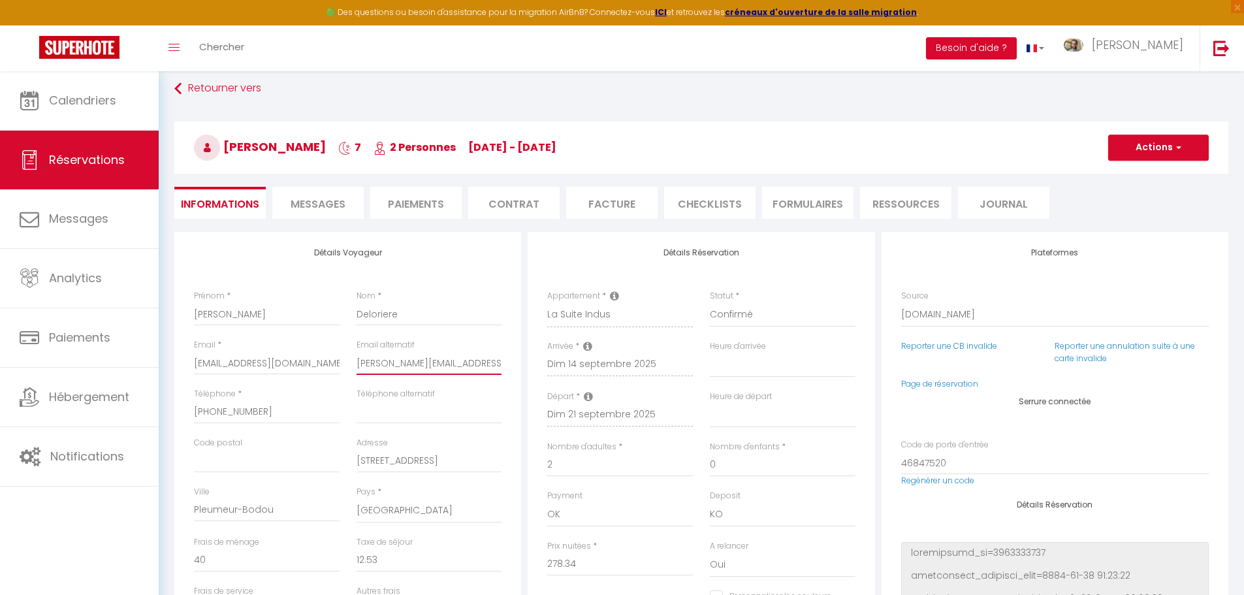
type input "[PERSON_NAME][EMAIL_ADDRESS]."
select select
checkbox input "false"
type input "[PERSON_NAME].deloriere@gmail.c"
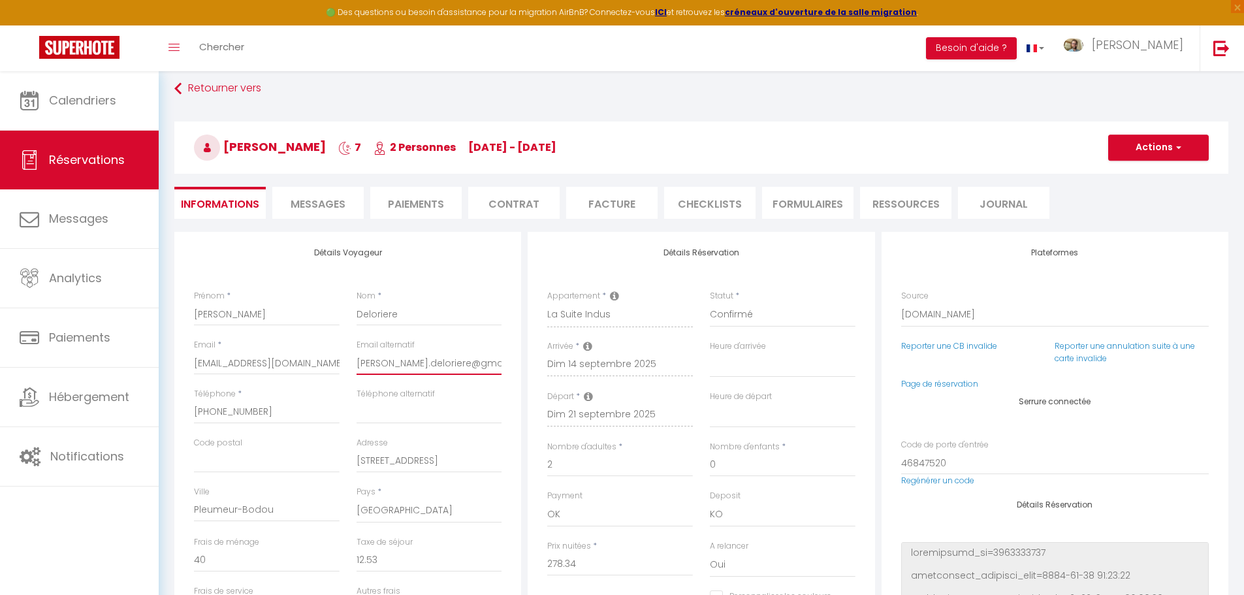
select select
checkbox input "false"
type input "[PERSON_NAME][EMAIL_ADDRESS][DOMAIN_NAME]"
select select
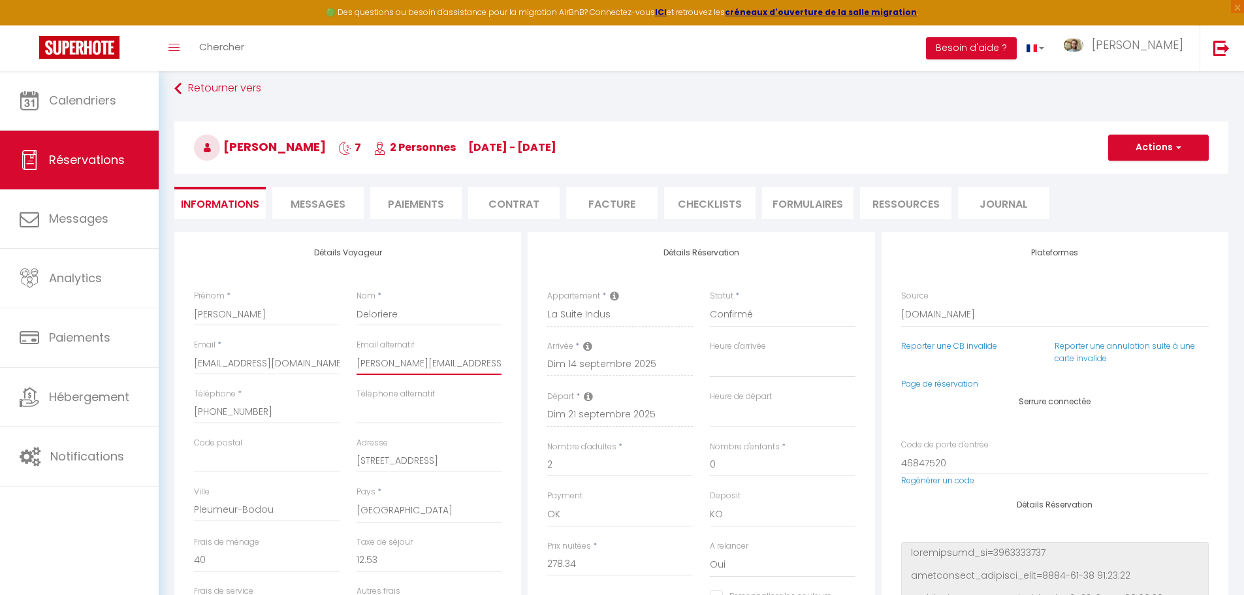
select select
checkbox input "false"
type input "[PERSON_NAME][EMAIL_ADDRESS][DOMAIN_NAME]"
select select
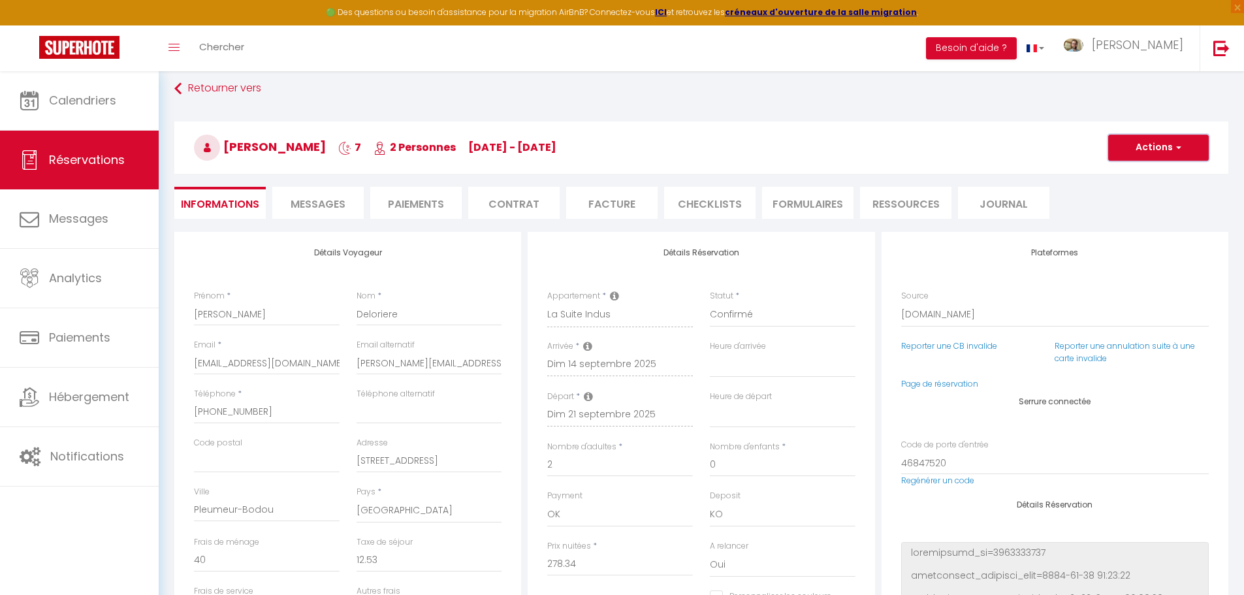
click at [1180, 143] on span "button" at bounding box center [1177, 148] width 8 height 12
click at [1138, 177] on link "Enregistrer" at bounding box center [1145, 176] width 103 height 17
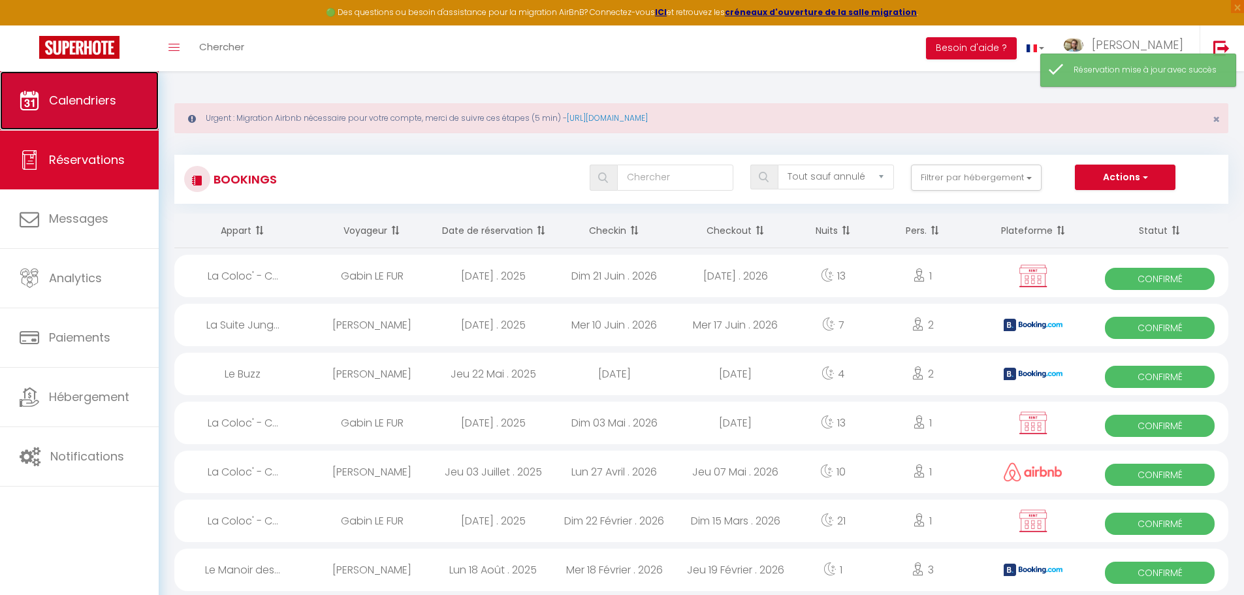
click at [107, 101] on span "Calendriers" at bounding box center [82, 100] width 67 height 16
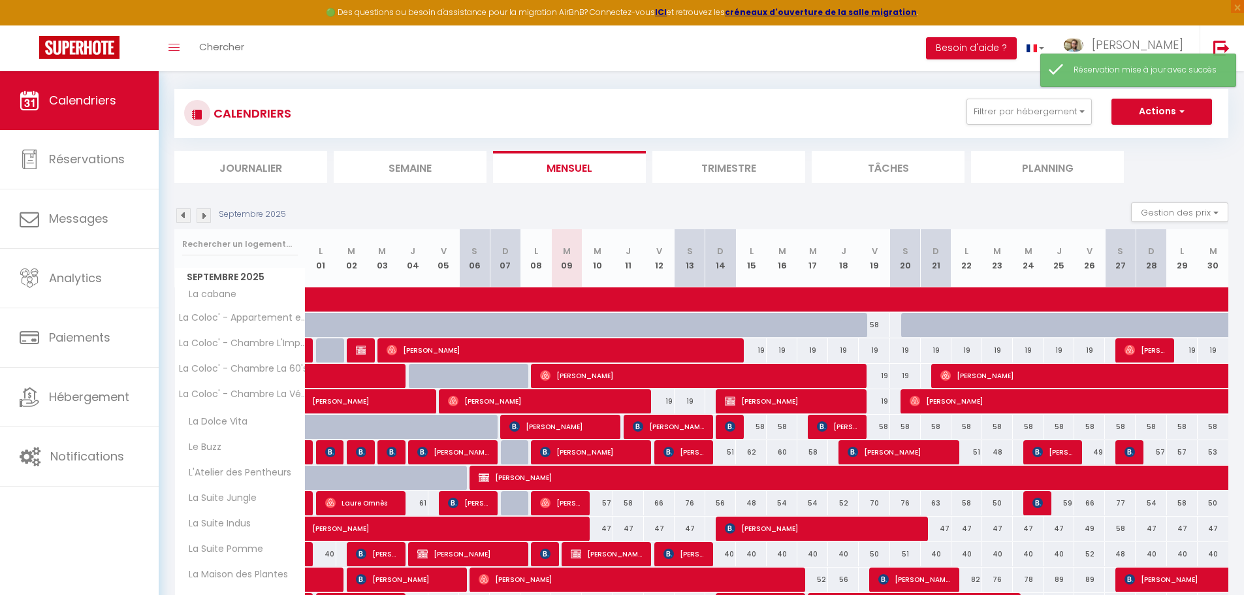
scroll to position [169, 0]
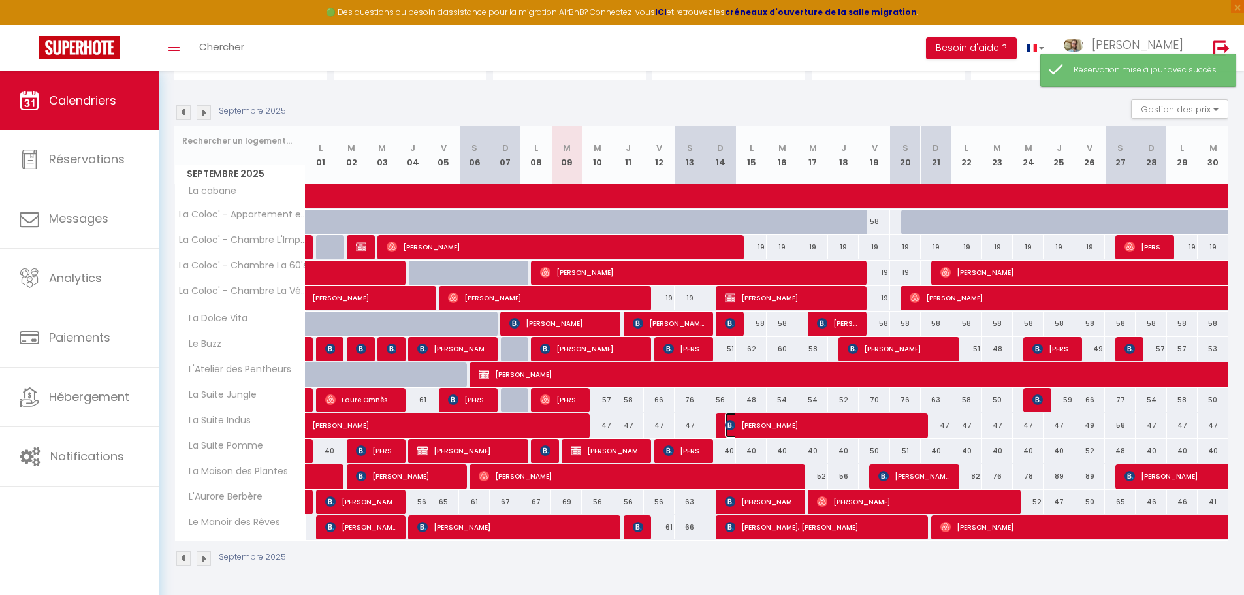
click at [778, 426] on span "[PERSON_NAME]" at bounding box center [822, 425] width 195 height 25
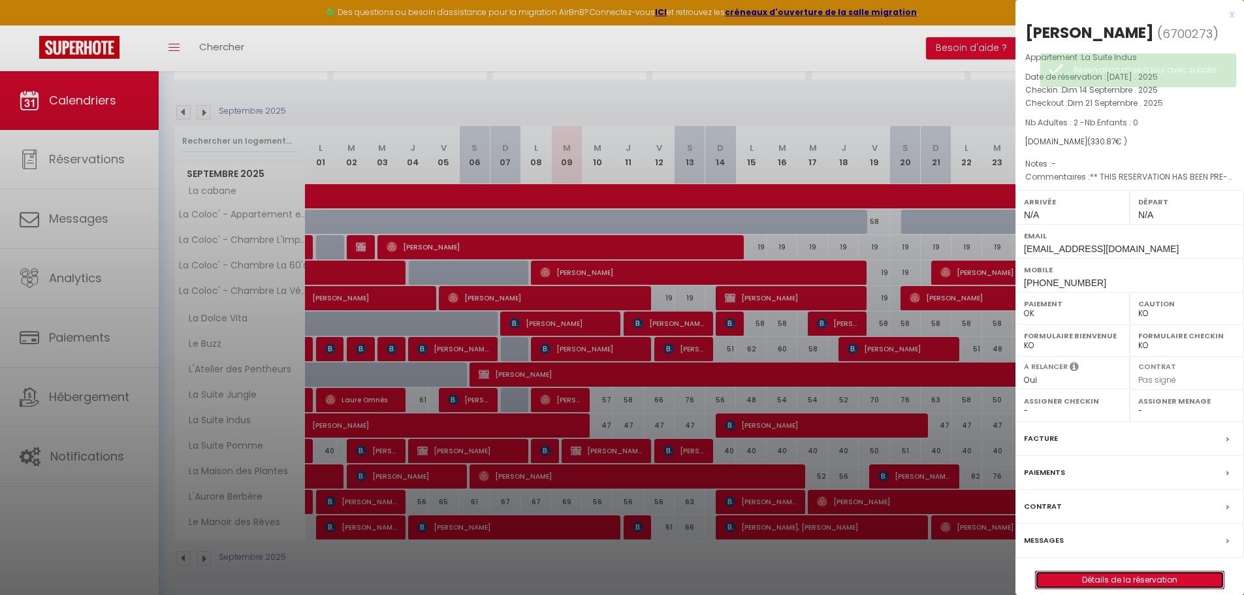
click at [1161, 580] on link "Détails de la réservation" at bounding box center [1129, 579] width 188 height 17
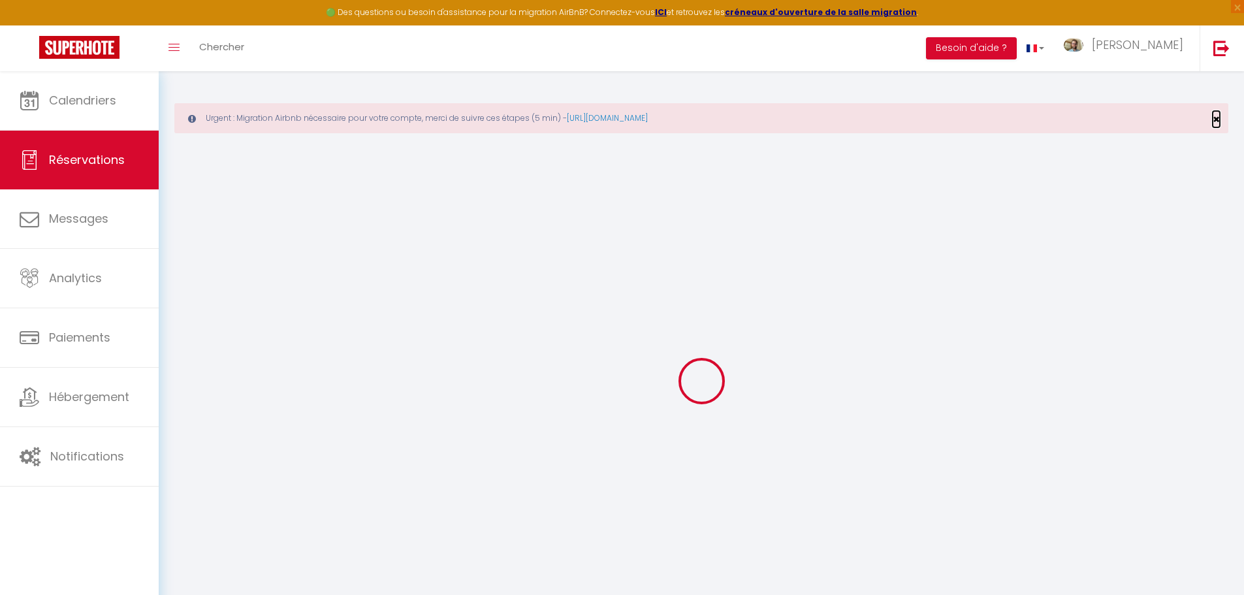
click at [1216, 120] on span "×" at bounding box center [1215, 119] width 7 height 16
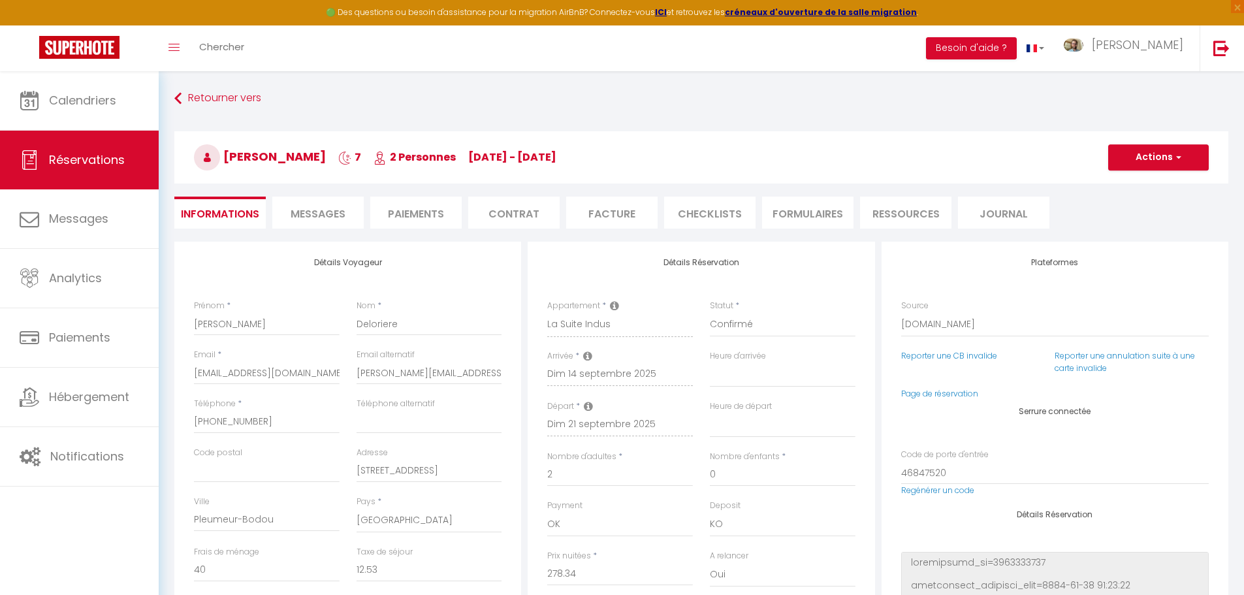
click at [301, 202] on li "Messages" at bounding box center [317, 213] width 91 height 32
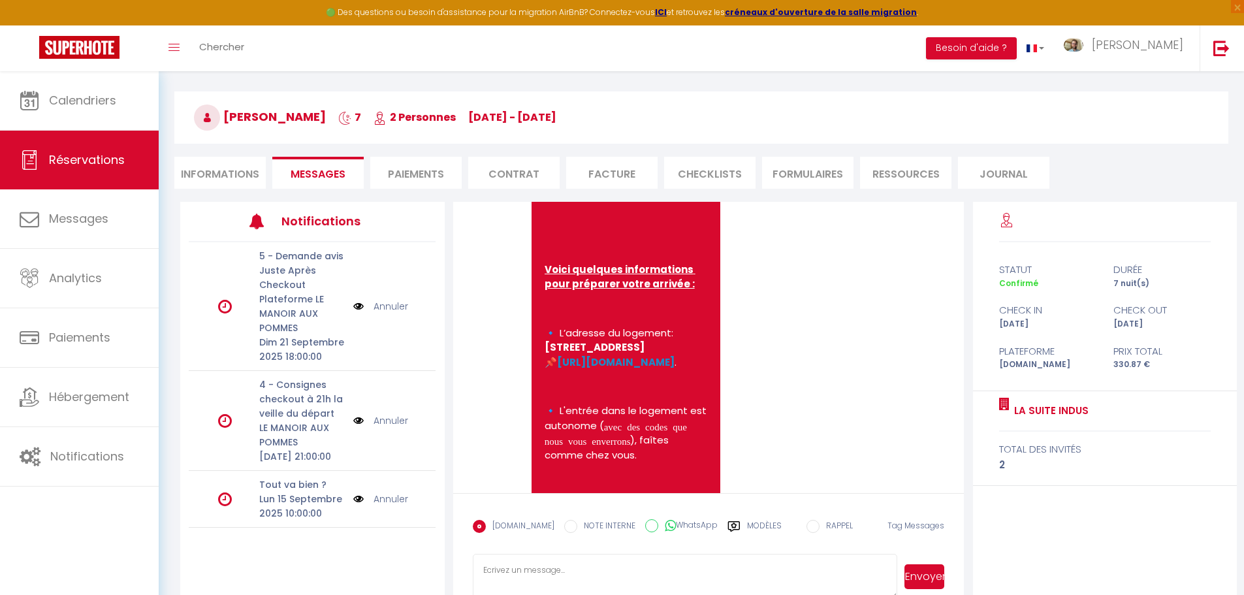
scroll to position [71, 0]
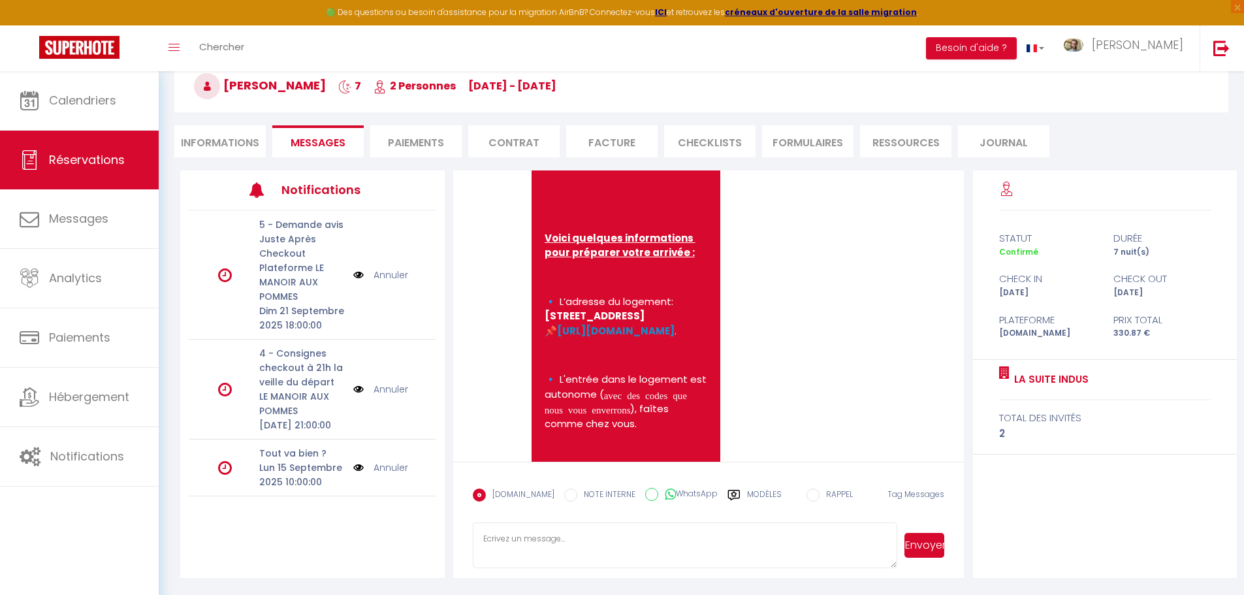
click at [694, 546] on textarea at bounding box center [685, 545] width 425 height 46
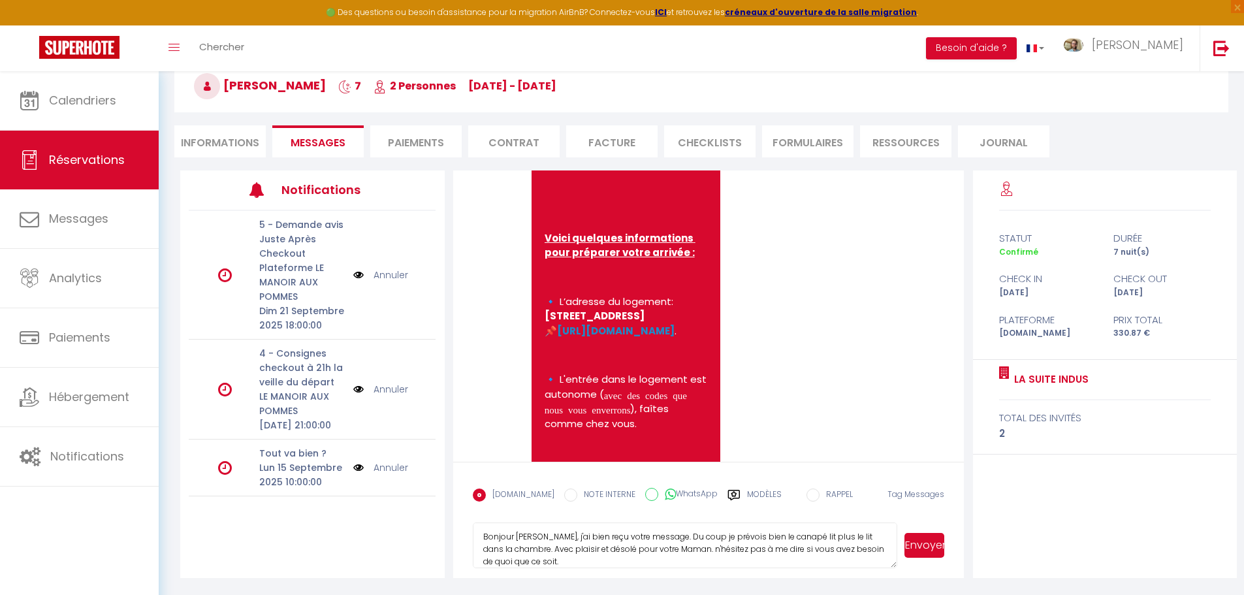
click at [931, 554] on button "Envoyer" at bounding box center [924, 545] width 40 height 25
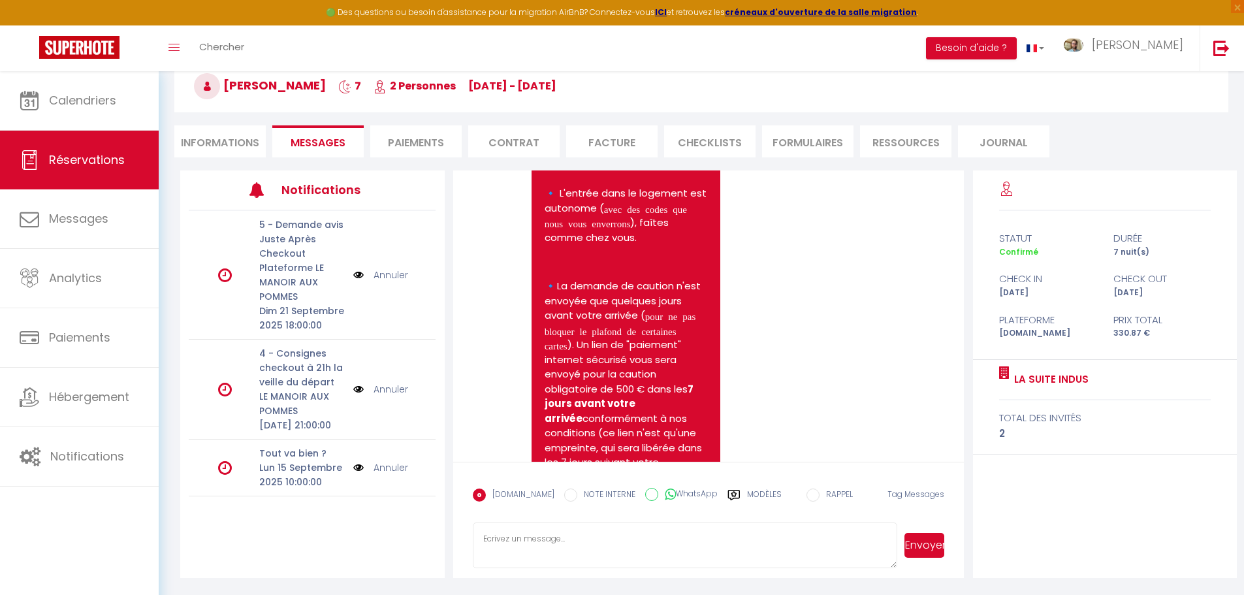
scroll to position [2593, 0]
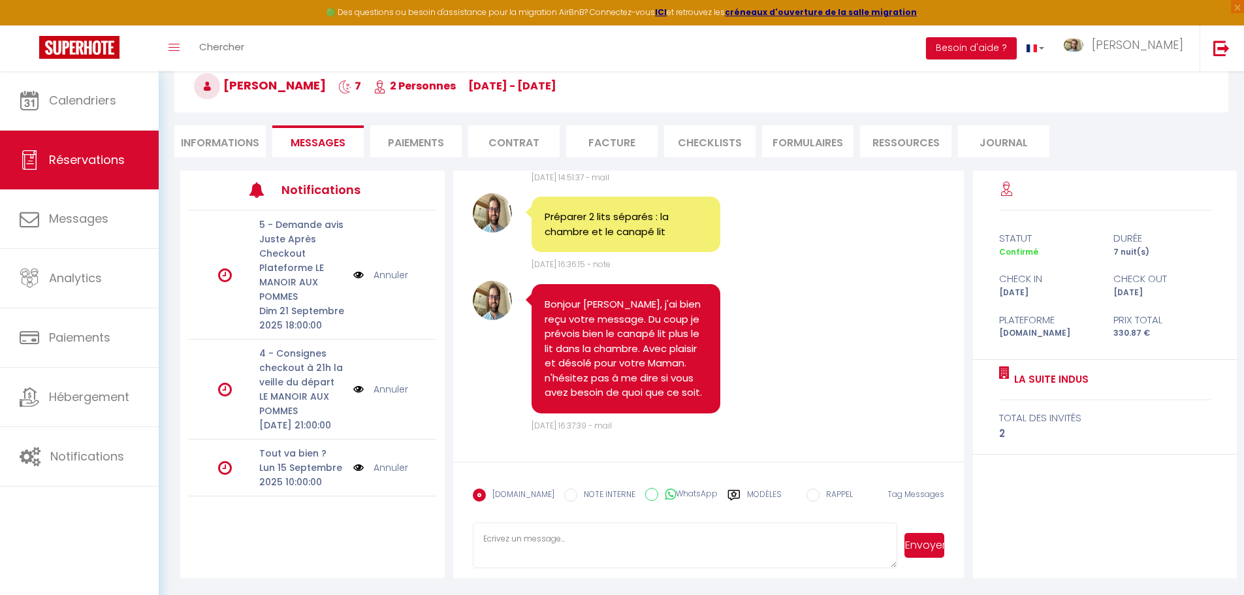
click at [900, 496] on span "Tag Messages" at bounding box center [915, 493] width 57 height 11
click at [911, 498] on span "Tag Messages" at bounding box center [915, 493] width 57 height 11
